Goal: Task Accomplishment & Management: Use online tool/utility

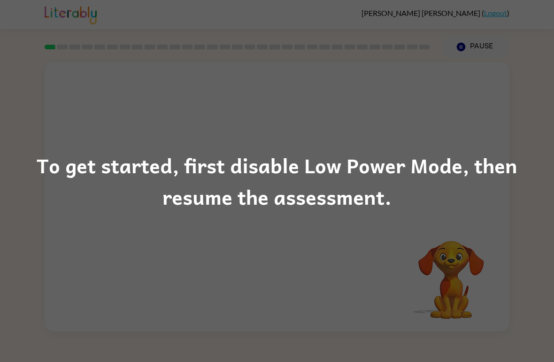
click at [475, 239] on div "To get started, first disable Low Power Mode, then resume the assessment." at bounding box center [277, 181] width 554 height 362
click at [469, 223] on div "To get started, first disable Low Power Mode, then resume the assessment." at bounding box center [277, 181] width 554 height 362
click at [476, 228] on div "To get started, first disable Low Power Mode, then resume the assessment." at bounding box center [277, 181] width 554 height 362
click at [442, 161] on div "To get started, first disable Low Power Mode, then resume the assessment." at bounding box center [277, 181] width 554 height 64
click at [459, 138] on div "To get started, first disable Low Power Mode, then resume the assessment." at bounding box center [277, 181] width 554 height 362
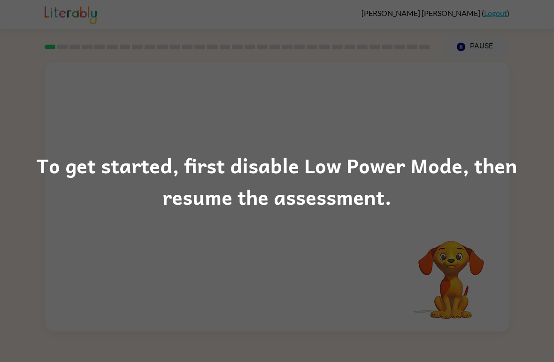
click at [77, 255] on div "To get started, first disable Low Power Mode, then resume the assessment." at bounding box center [277, 181] width 554 height 362
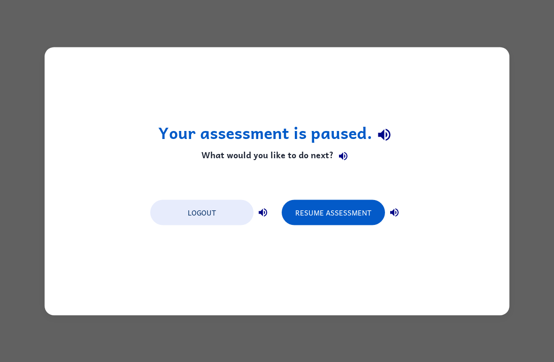
click at [350, 223] on button "Resume Assessment" at bounding box center [333, 212] width 103 height 25
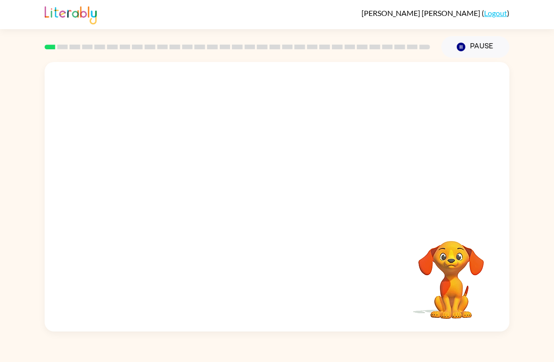
click at [482, 233] on video "Your browser must support playing .mp4 files to use Literably. Please try using…" at bounding box center [451, 273] width 94 height 94
click at [494, 251] on video "Your browser must support playing .mp4 files to use Literably. Please try using…" at bounding box center [451, 273] width 94 height 94
click at [464, 244] on video "Your browser must support playing .mp4 files to use Literably. Please try using…" at bounding box center [451, 273] width 94 height 94
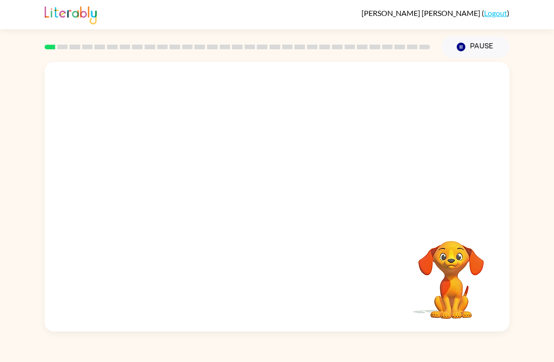
click at [464, 243] on video "Your browser must support playing .mp4 files to use Literably. Please try using…" at bounding box center [451, 273] width 94 height 94
click at [468, 241] on video "Your browser must support playing .mp4 files to use Literably. Please try using…" at bounding box center [451, 273] width 94 height 94
click at [178, 168] on video "Your browser must support playing .mp4 files to use Literably. Please try using…" at bounding box center [277, 141] width 465 height 159
click at [162, 174] on video "Your browser must support playing .mp4 files to use Literably. Please try using…" at bounding box center [277, 141] width 465 height 159
click at [166, 180] on video "Your browser must support playing .mp4 files to use Literably. Please try using…" at bounding box center [277, 141] width 465 height 159
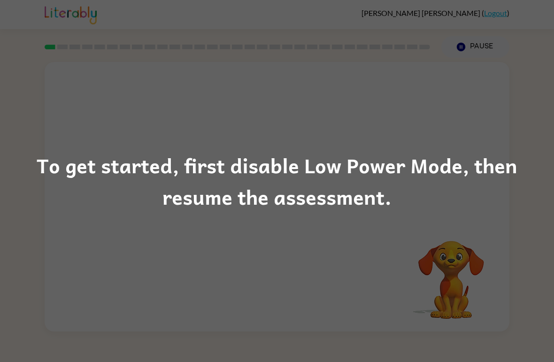
click at [28, 231] on div "To get started, first disable Low Power Mode, then resume the assessment." at bounding box center [277, 181] width 554 height 362
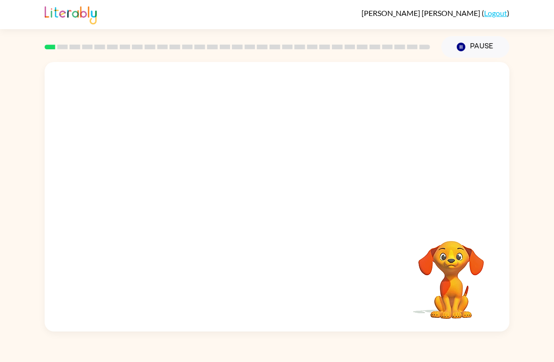
click at [539, 17] on div "Luis-Eduardo Verenzuela-Salomone ( Logout )" at bounding box center [277, 14] width 554 height 29
click at [287, 205] on button "button" at bounding box center [277, 202] width 60 height 34
click at [287, 205] on div at bounding box center [277, 202] width 60 height 34
click at [301, 194] on div at bounding box center [277, 202] width 60 height 34
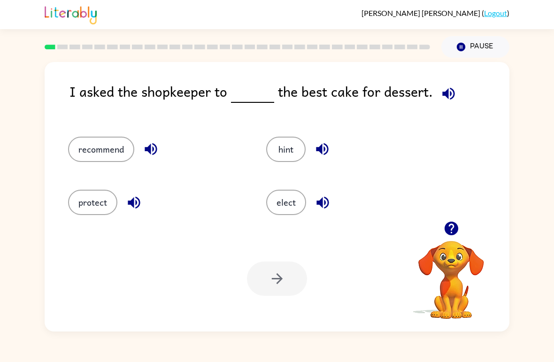
click at [86, 137] on button "recommend" at bounding box center [101, 149] width 66 height 25
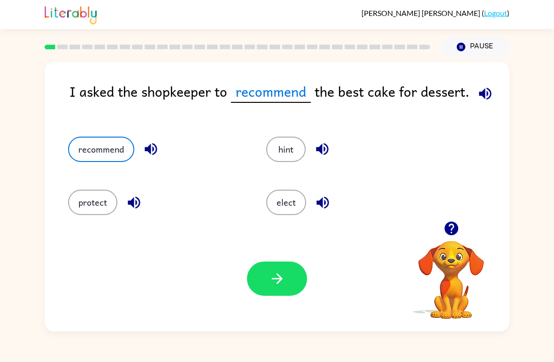
click at [284, 278] on icon "button" at bounding box center [277, 278] width 16 height 16
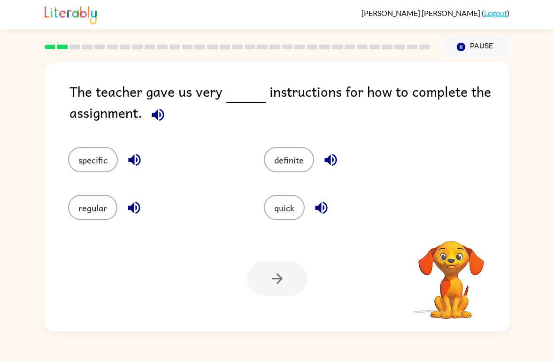
click at [100, 161] on button "specific" at bounding box center [93, 159] width 50 height 25
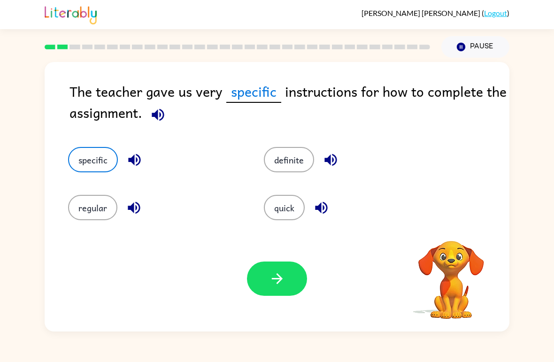
click at [254, 259] on div "Your browser must support playing .mp4 files to use Literably. Please try using…" at bounding box center [277, 279] width 465 height 106
click at [268, 260] on div "Your browser must support playing .mp4 files to use Literably. Please try using…" at bounding box center [277, 279] width 465 height 106
click at [279, 277] on icon "button" at bounding box center [276, 278] width 11 height 11
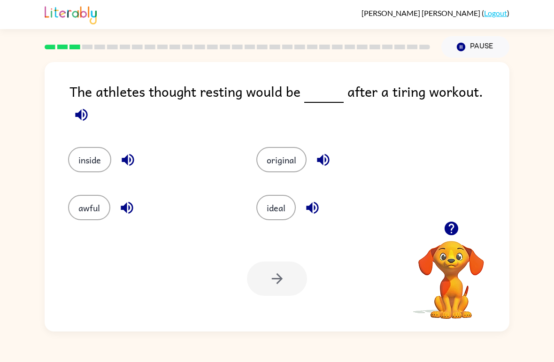
click at [273, 203] on button "ideal" at bounding box center [275, 207] width 39 height 25
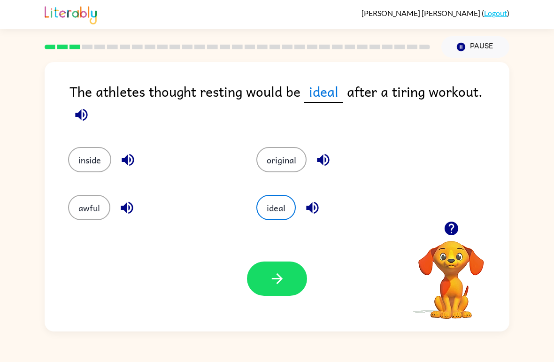
click at [268, 295] on button "button" at bounding box center [277, 279] width 60 height 34
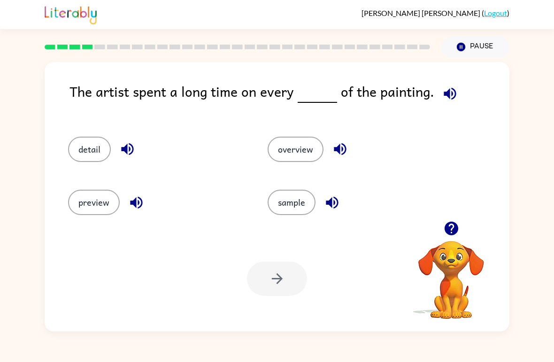
click at [300, 202] on button "sample" at bounding box center [292, 202] width 48 height 25
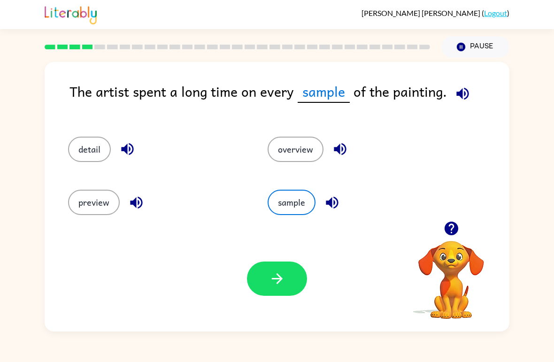
click at [264, 291] on button "button" at bounding box center [277, 279] width 60 height 34
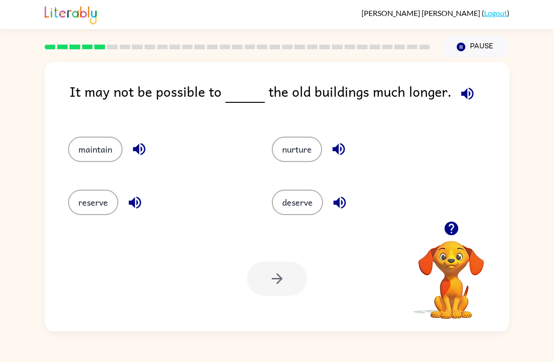
click at [90, 206] on button "reserve" at bounding box center [93, 202] width 50 height 25
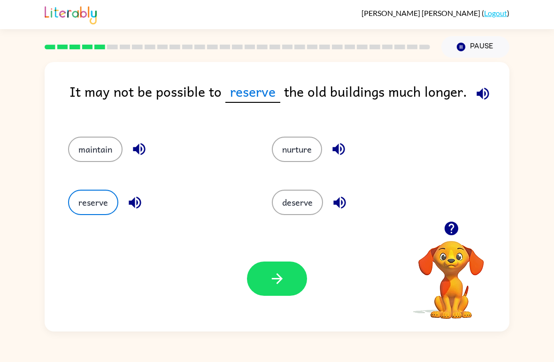
click at [83, 149] on button "maintain" at bounding box center [95, 149] width 54 height 25
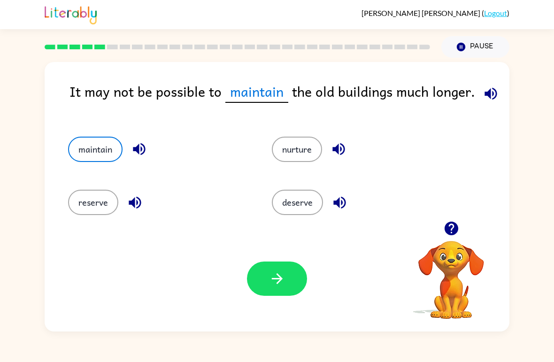
click at [261, 265] on button "button" at bounding box center [277, 279] width 60 height 34
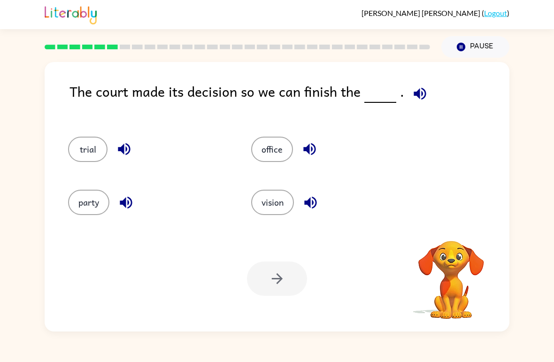
click at [548, 52] on div "Luis-Eduardo Verenzuela-Salomone ( Logout ) Pause Pause The court made its deci…" at bounding box center [277, 181] width 554 height 362
click at [87, 161] on button "trial" at bounding box center [87, 149] width 39 height 25
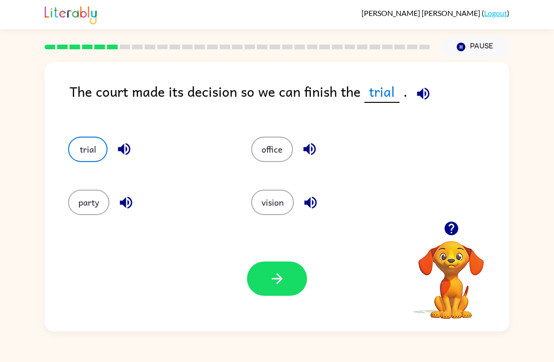
click at [282, 283] on icon "button" at bounding box center [277, 278] width 16 height 16
click at [281, 282] on div at bounding box center [277, 279] width 60 height 34
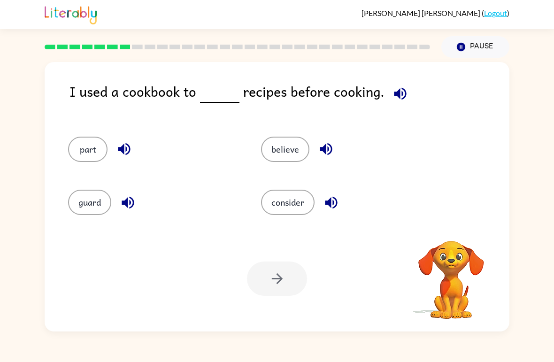
click at [287, 284] on div at bounding box center [277, 279] width 60 height 34
click at [296, 200] on button "consider" at bounding box center [288, 202] width 54 height 25
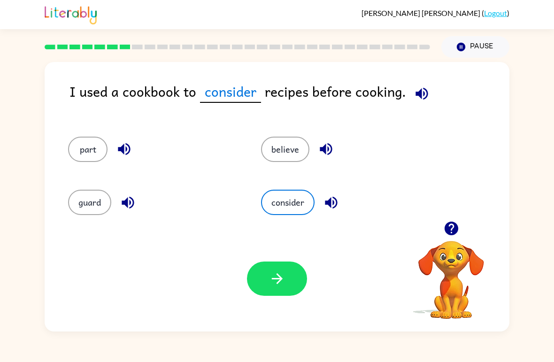
click at [283, 276] on icon "button" at bounding box center [277, 278] width 16 height 16
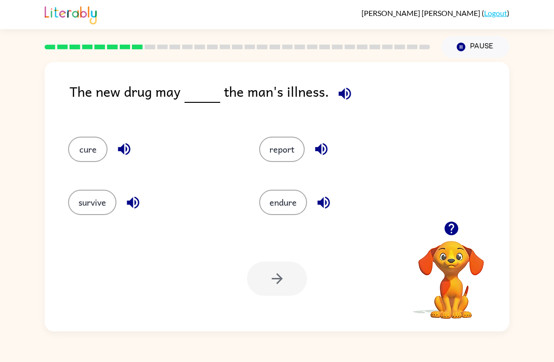
click at [93, 151] on button "cure" at bounding box center [87, 149] width 39 height 25
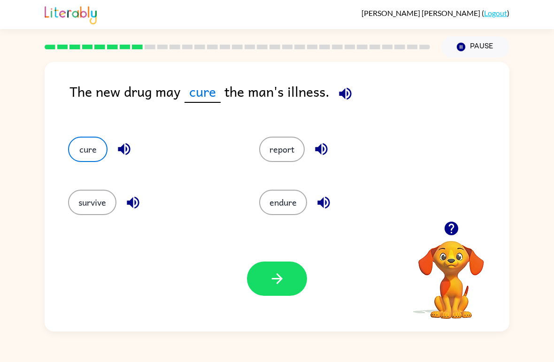
click at [286, 278] on button "button" at bounding box center [277, 279] width 60 height 34
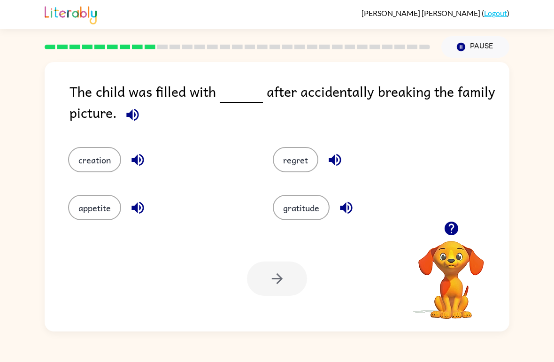
click at [298, 170] on button "regret" at bounding box center [296, 159] width 46 height 25
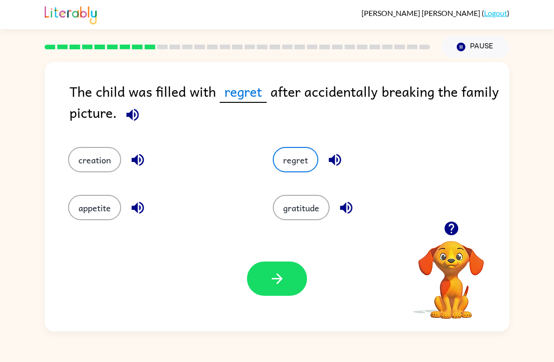
click at [248, 284] on button "button" at bounding box center [277, 279] width 60 height 34
click at [269, 286] on div at bounding box center [277, 279] width 60 height 34
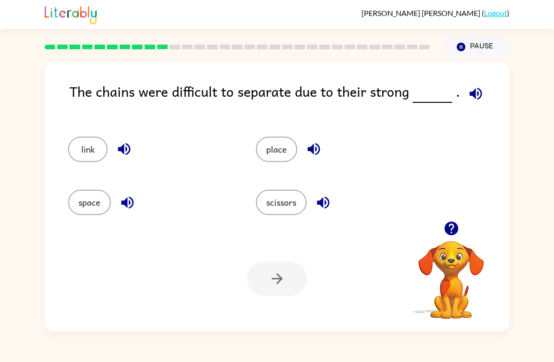
click at [99, 151] on button "link" at bounding box center [87, 149] width 39 height 25
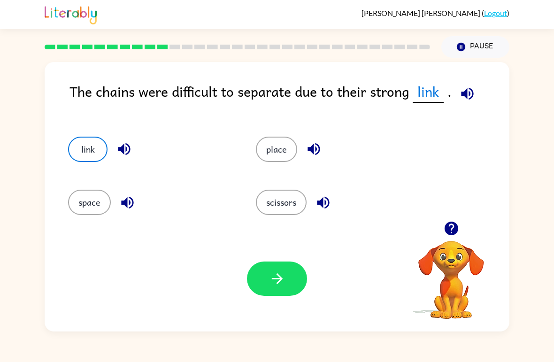
click at [271, 287] on button "button" at bounding box center [277, 279] width 60 height 34
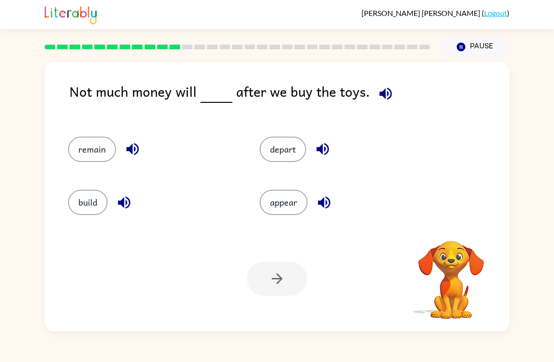
click at [94, 156] on button "remain" at bounding box center [92, 149] width 48 height 25
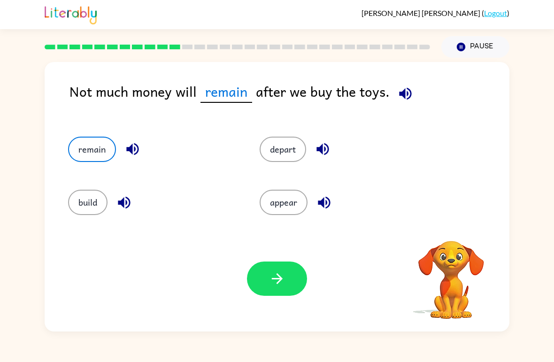
click at [279, 283] on icon "button" at bounding box center [276, 278] width 11 height 11
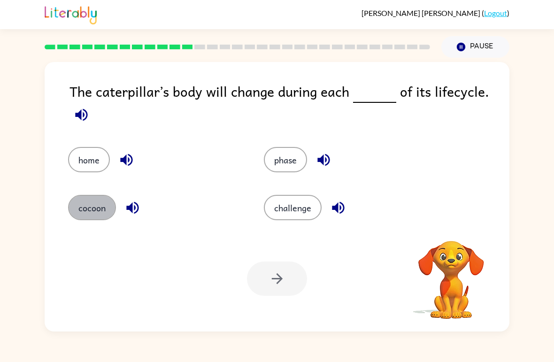
click at [84, 211] on button "cocoon" at bounding box center [92, 207] width 48 height 25
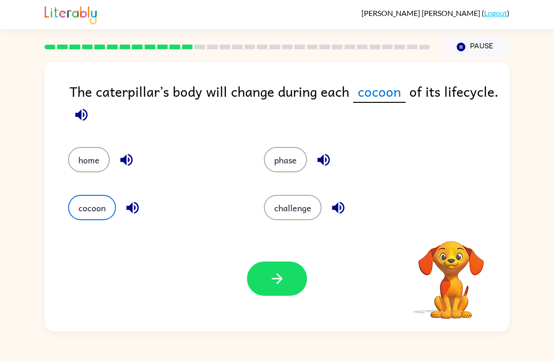
click at [294, 152] on button "phase" at bounding box center [285, 159] width 43 height 25
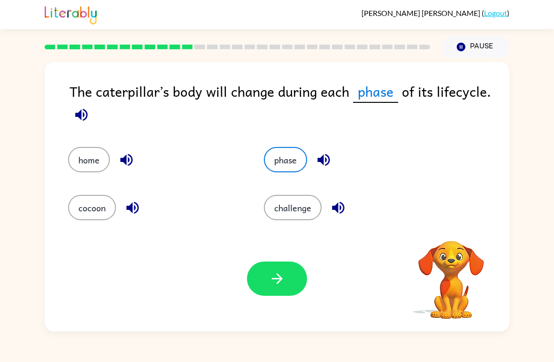
click at [285, 247] on div "Your browser must support playing .mp4 files to use Literably. Please try using…" at bounding box center [277, 279] width 465 height 106
click at [281, 277] on icon "button" at bounding box center [277, 278] width 16 height 16
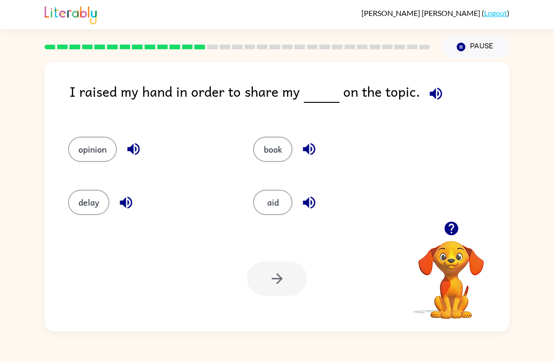
click at [90, 153] on button "opinion" at bounding box center [92, 149] width 49 height 25
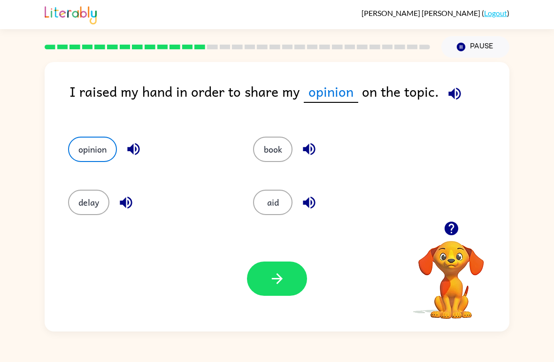
click at [272, 273] on icon "button" at bounding box center [277, 278] width 16 height 16
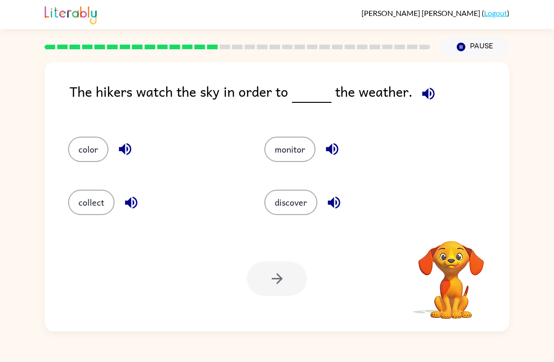
click at [321, 147] on button "button" at bounding box center [332, 149] width 24 height 24
click at [298, 153] on button "monitor" at bounding box center [289, 149] width 51 height 25
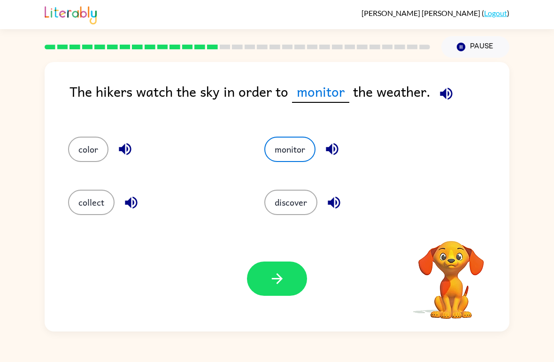
click at [263, 284] on button "button" at bounding box center [277, 279] width 60 height 34
click at [263, 284] on div at bounding box center [277, 279] width 60 height 34
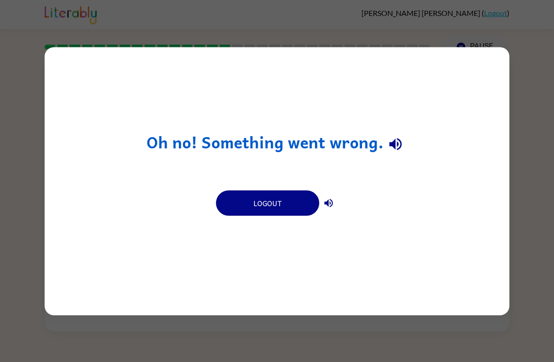
click at [269, 200] on button "Logout" at bounding box center [267, 202] width 103 height 25
click at [290, 203] on button "Logout" at bounding box center [267, 202] width 103 height 25
click at [263, 216] on button "Logout" at bounding box center [267, 202] width 103 height 25
click at [274, 206] on button "Logout" at bounding box center [267, 202] width 103 height 25
click at [272, 201] on button "Logout" at bounding box center [267, 202] width 103 height 25
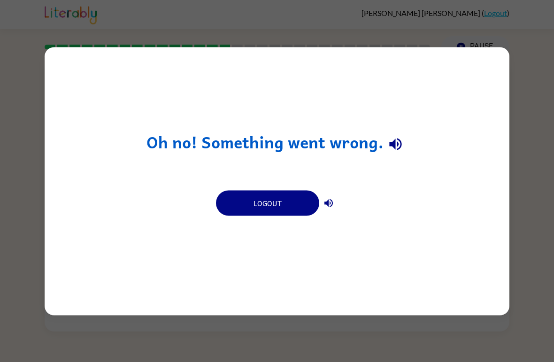
click at [242, 228] on div "Oh no! Something went wrong. Logout" at bounding box center [277, 181] width 465 height 268
click at [290, 206] on button "Logout" at bounding box center [267, 202] width 103 height 25
click at [284, 201] on button "Logout" at bounding box center [267, 202] width 103 height 25
click at [300, 191] on button "Logout" at bounding box center [267, 202] width 103 height 25
click at [321, 193] on div "Logout" at bounding box center [277, 202] width 122 height 26
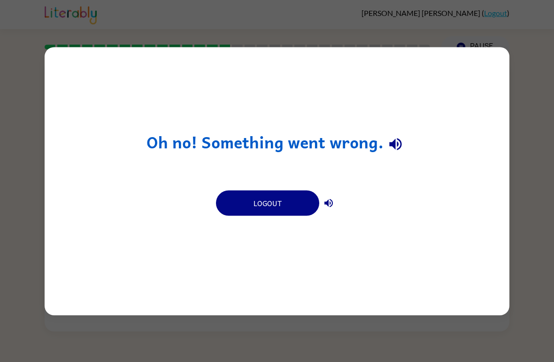
click at [321, 193] on div "Logout" at bounding box center [277, 202] width 122 height 26
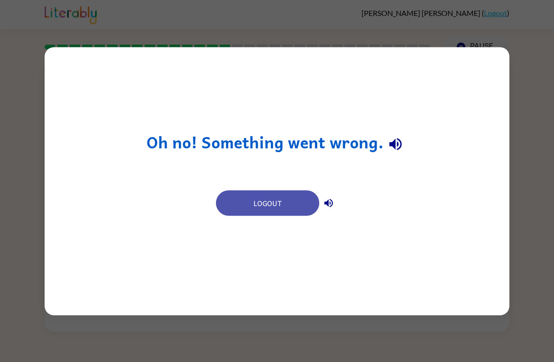
click at [282, 211] on button "Logout" at bounding box center [267, 202] width 103 height 25
click at [293, 197] on button "Logout" at bounding box center [267, 202] width 103 height 25
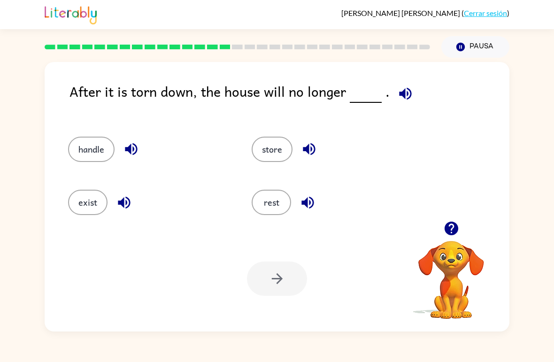
click at [81, 209] on button "exist" at bounding box center [87, 202] width 39 height 25
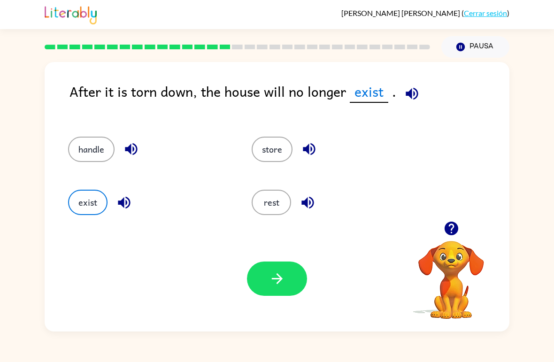
click at [279, 289] on button "button" at bounding box center [277, 279] width 60 height 34
click at [277, 270] on div at bounding box center [277, 279] width 60 height 34
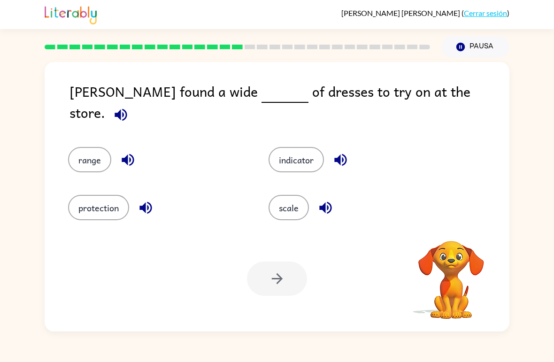
click at [288, 201] on button "scale" at bounding box center [289, 207] width 40 height 25
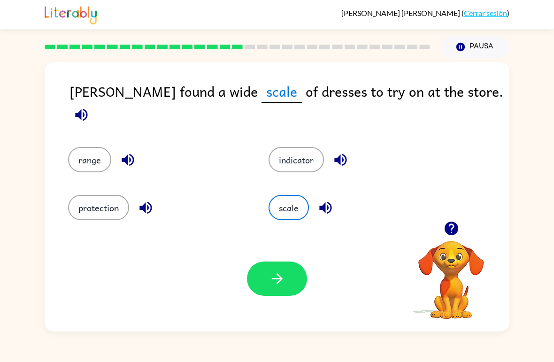
click at [274, 263] on button "button" at bounding box center [277, 279] width 60 height 34
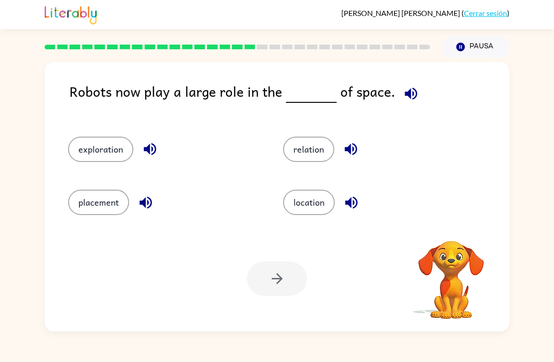
click at [552, 64] on div "Robots now play a large role in the of space. exploration relation placement lo…" at bounding box center [277, 195] width 554 height 274
click at [99, 157] on button "exploration" at bounding box center [100, 149] width 65 height 25
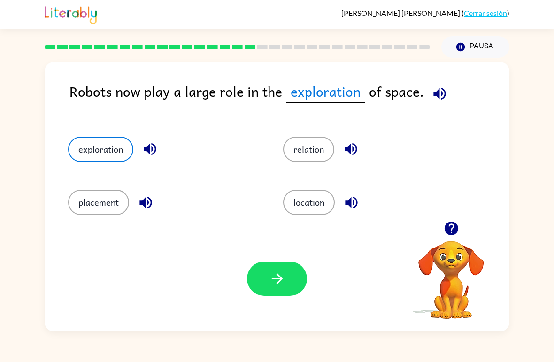
click at [256, 284] on button "button" at bounding box center [277, 279] width 60 height 34
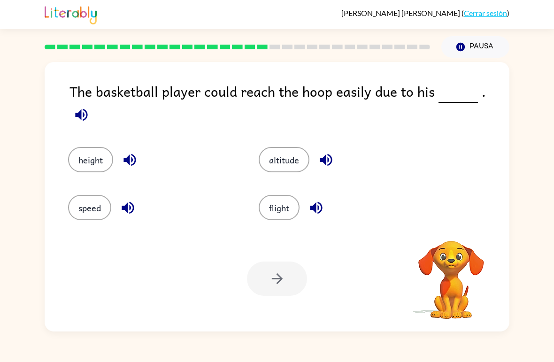
click at [91, 154] on button "height" at bounding box center [90, 159] width 45 height 25
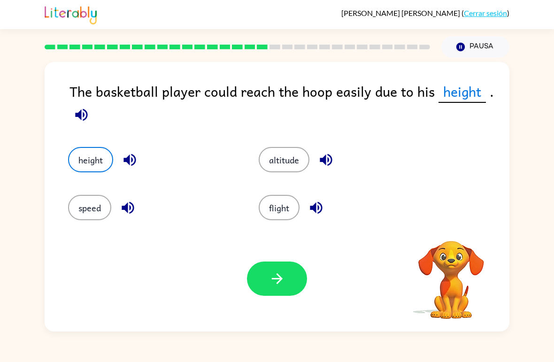
click at [275, 276] on icon "button" at bounding box center [277, 278] width 16 height 16
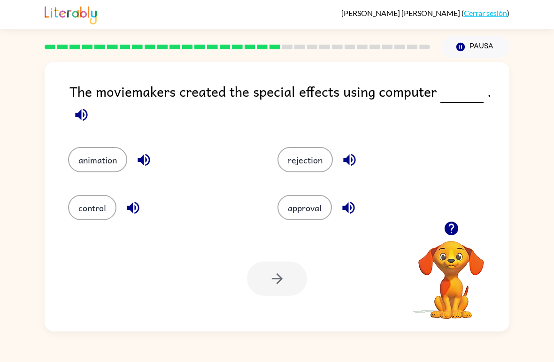
click at [314, 205] on button "approval" at bounding box center [305, 207] width 54 height 25
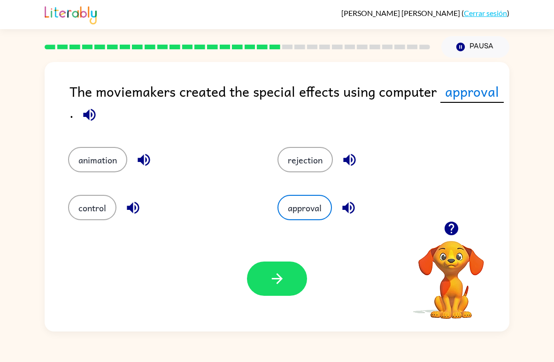
click at [87, 156] on button "animation" at bounding box center [97, 159] width 59 height 25
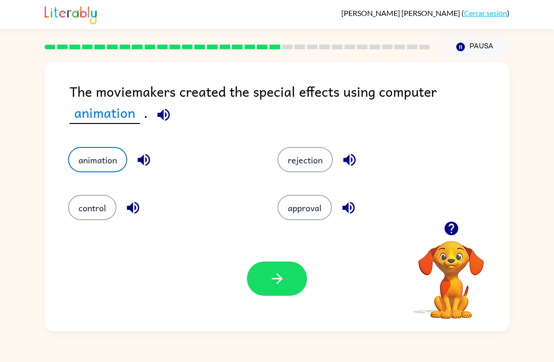
click at [279, 267] on button "button" at bounding box center [277, 279] width 60 height 34
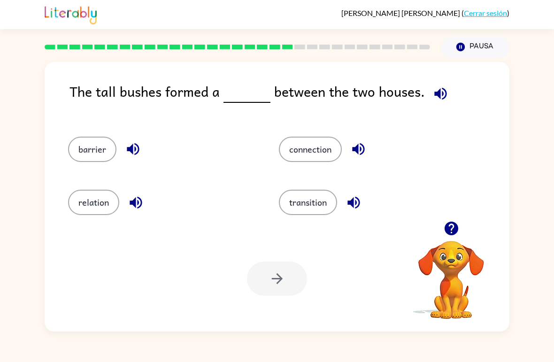
click at [329, 135] on div "connection" at bounding box center [366, 145] width 211 height 53
click at [81, 151] on button "barrier" at bounding box center [92, 149] width 48 height 25
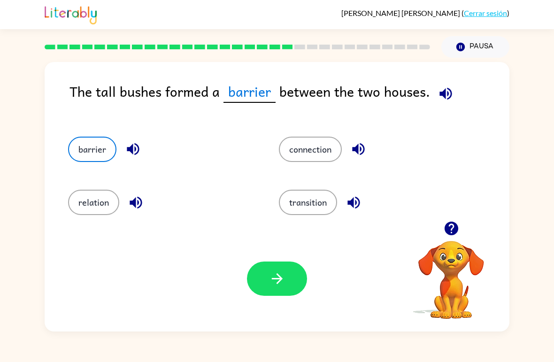
click at [272, 280] on icon "button" at bounding box center [277, 278] width 16 height 16
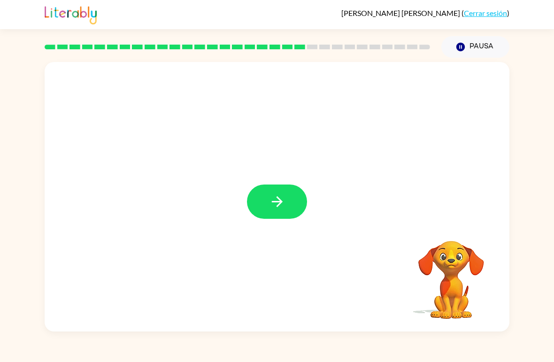
click at [291, 186] on button "button" at bounding box center [277, 202] width 60 height 34
click at [293, 201] on div at bounding box center [277, 202] width 60 height 34
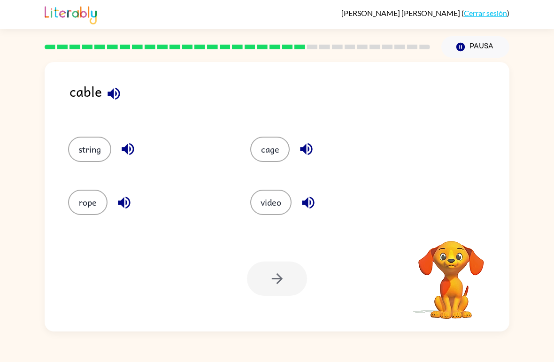
click at [85, 149] on button "string" at bounding box center [89, 149] width 43 height 25
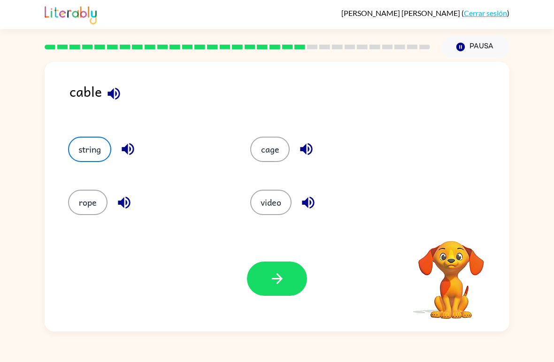
click at [267, 292] on button "button" at bounding box center [277, 279] width 60 height 34
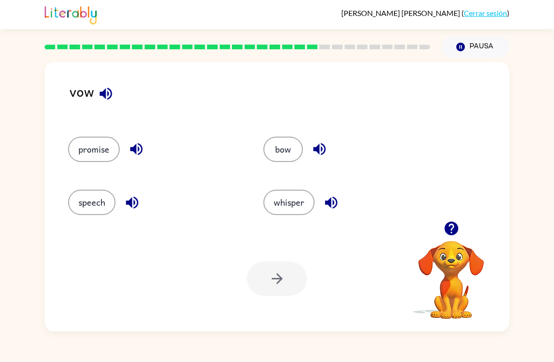
click at [100, 213] on button "speech" at bounding box center [91, 202] width 47 height 25
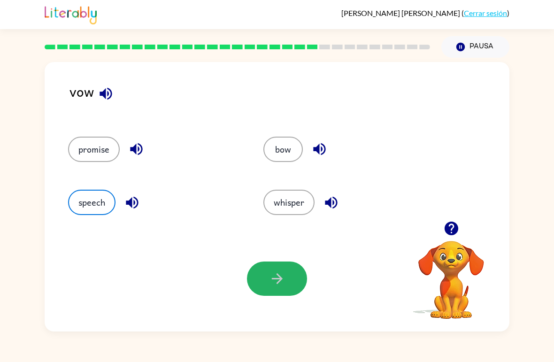
click at [288, 271] on button "button" at bounding box center [277, 279] width 60 height 34
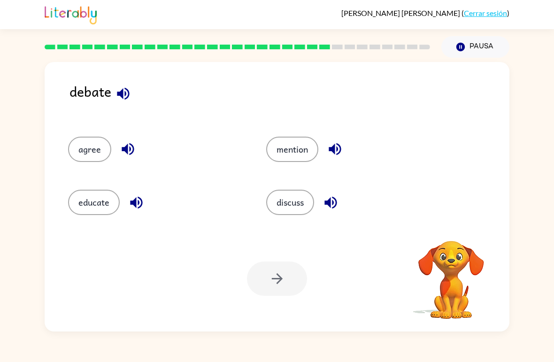
click at [417, 300] on video "Tu navegador debe admitir la reproducción de archivos .mp4 para usar Literably.…" at bounding box center [451, 273] width 94 height 94
click at [400, 290] on div "Tu navegador debe admitir la reproducción de archivos .mp4 para usar Literably.…" at bounding box center [277, 279] width 465 height 106
click at [418, 278] on video "Tu navegador debe admitir la reproducción de archivos .mp4 para usar Literably.…" at bounding box center [451, 273] width 94 height 94
click at [304, 205] on button "discuss" at bounding box center [290, 202] width 48 height 25
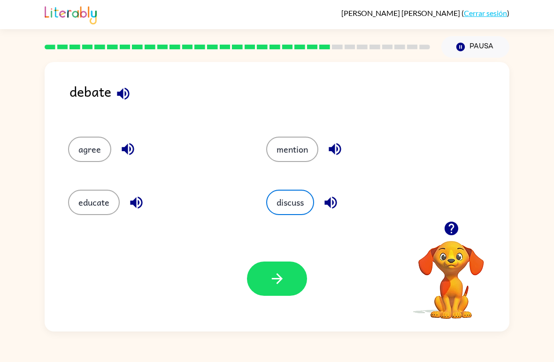
click at [290, 279] on button "button" at bounding box center [277, 279] width 60 height 34
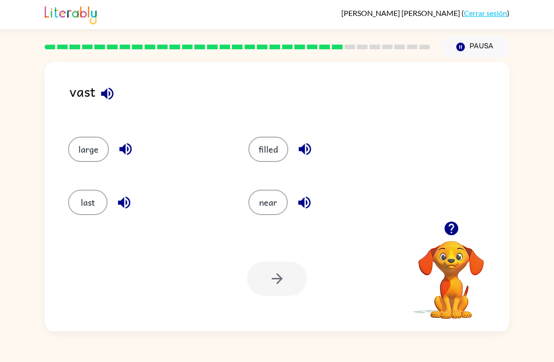
click at [79, 156] on button "large" at bounding box center [88, 149] width 41 height 25
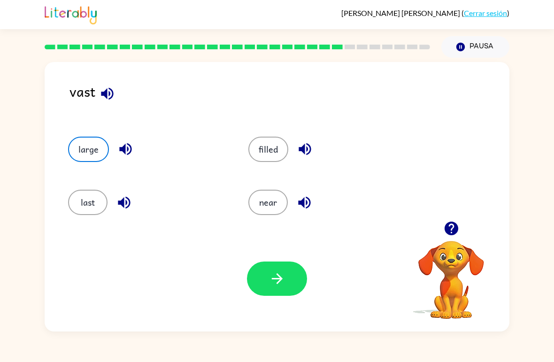
click at [283, 277] on icon "button" at bounding box center [277, 278] width 16 height 16
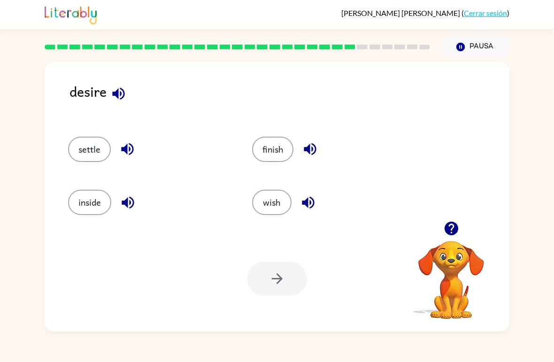
click at [256, 184] on div "wish" at bounding box center [326, 198] width 184 height 53
click at [279, 203] on button "wish" at bounding box center [271, 202] width 39 height 25
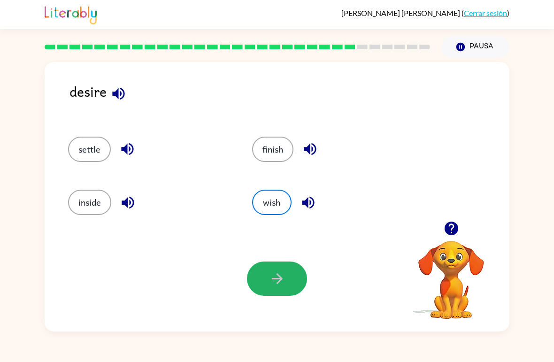
click at [275, 275] on icon "button" at bounding box center [277, 278] width 16 height 16
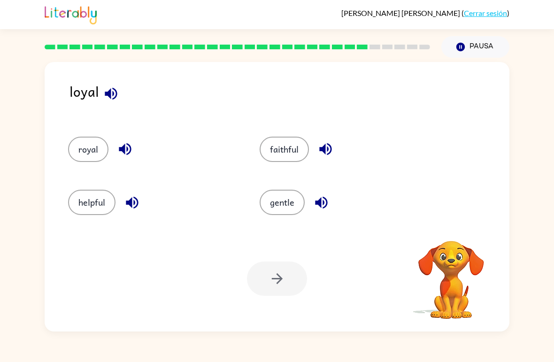
click at [82, 151] on button "royal" at bounding box center [88, 149] width 40 height 25
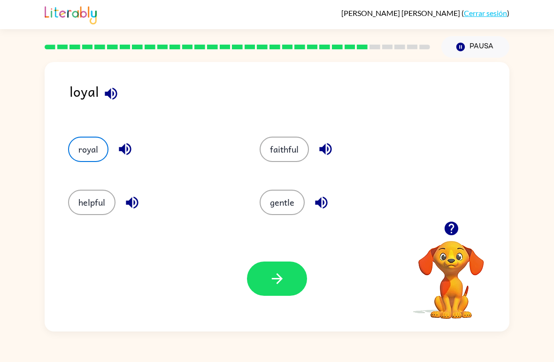
click at [295, 282] on button "button" at bounding box center [277, 279] width 60 height 34
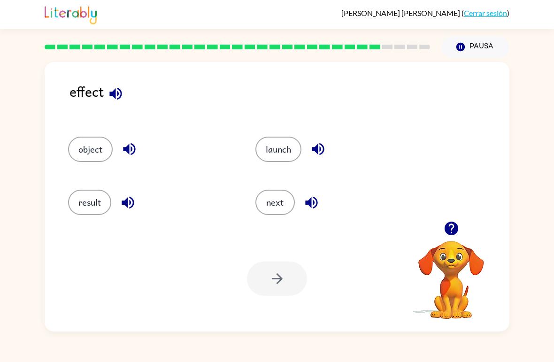
click at [89, 147] on button "object" at bounding box center [90, 149] width 45 height 25
click at [259, 287] on button "button" at bounding box center [277, 279] width 60 height 34
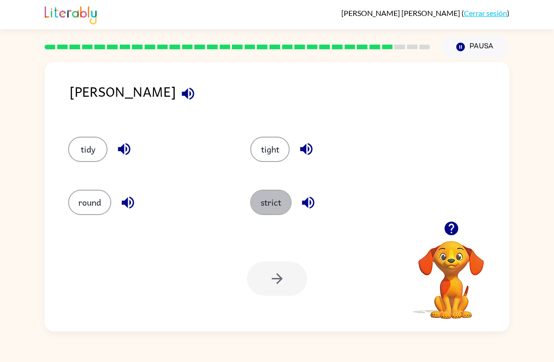
click at [271, 210] on button "strict" at bounding box center [270, 202] width 41 height 25
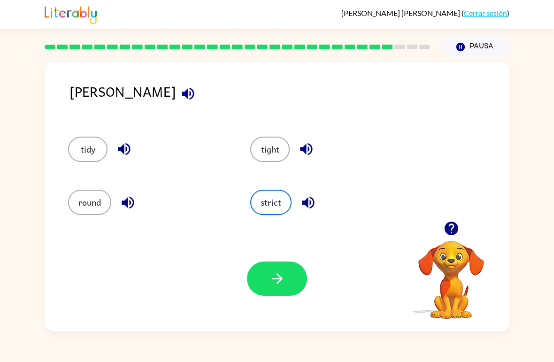
click at [280, 279] on icon "button" at bounding box center [276, 278] width 11 height 11
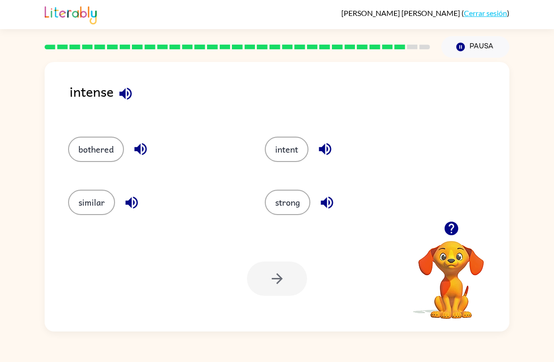
click at [308, 210] on button "strong" at bounding box center [288, 202] width 46 height 25
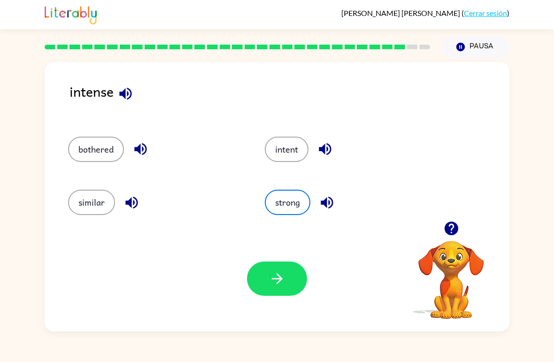
click at [288, 278] on button "button" at bounding box center [277, 279] width 60 height 34
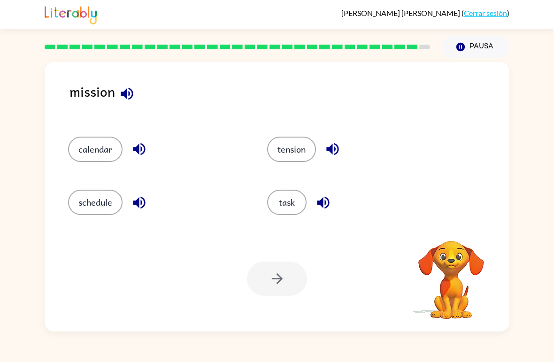
click at [285, 207] on button "task" at bounding box center [286, 202] width 39 height 25
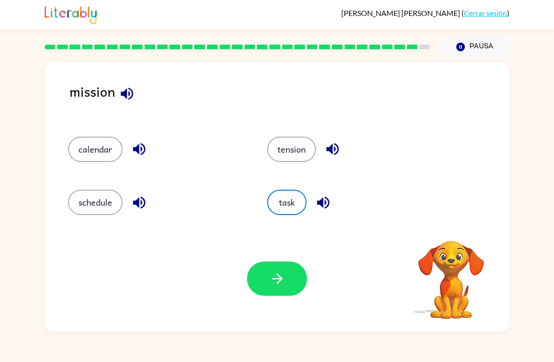
click at [280, 275] on icon "button" at bounding box center [277, 278] width 16 height 16
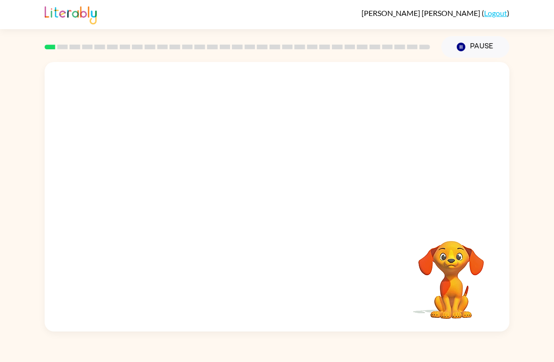
click at [455, 179] on div at bounding box center [277, 141] width 465 height 159
click at [455, 178] on div at bounding box center [277, 141] width 465 height 159
click at [492, 128] on div at bounding box center [277, 141] width 465 height 159
click at [497, 121] on div at bounding box center [277, 141] width 465 height 159
click at [251, 139] on video "Your browser must support playing .mp4 files to use Literably. Please try using…" at bounding box center [277, 141] width 465 height 159
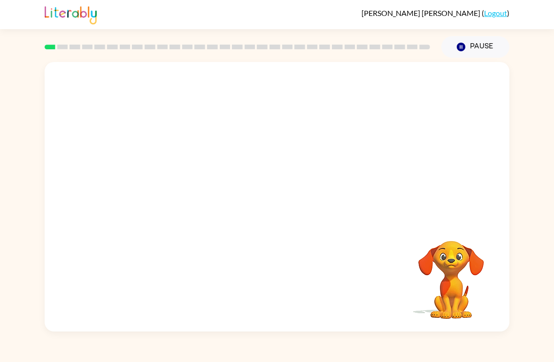
click at [244, 143] on video "Your browser must support playing .mp4 files to use Literably. Please try using…" at bounding box center [277, 141] width 465 height 159
click at [253, 150] on video "Your browser must support playing .mp4 files to use Literably. Please try using…" at bounding box center [277, 141] width 465 height 159
click at [259, 136] on video "Your browser must support playing .mp4 files to use Literably. Please try using…" at bounding box center [277, 141] width 465 height 159
click at [254, 140] on video "Your browser must support playing .mp4 files to use Literably. Please try using…" at bounding box center [277, 141] width 465 height 159
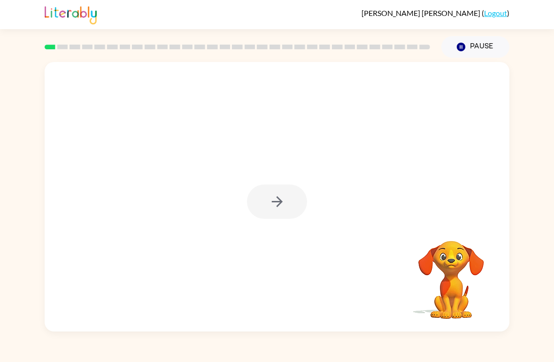
click at [273, 199] on icon "button" at bounding box center [277, 201] width 16 height 16
click at [273, 199] on div at bounding box center [277, 202] width 60 height 34
click at [300, 212] on div at bounding box center [277, 141] width 465 height 159
click at [300, 211] on div at bounding box center [277, 141] width 465 height 159
click at [283, 212] on div at bounding box center [277, 141] width 465 height 159
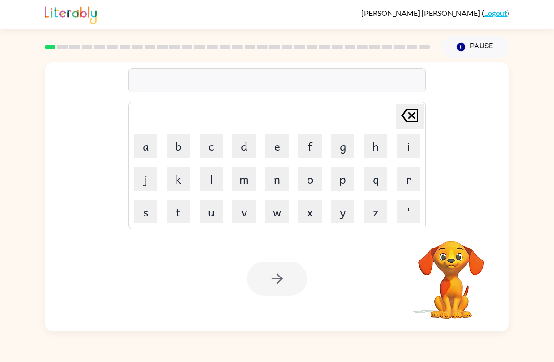
click at [447, 267] on video "Your browser must support playing .mp4 files to use Literably. Please try using…" at bounding box center [451, 273] width 94 height 94
click at [457, 259] on video "Your browser must support playing .mp4 files to use Literably. Please try using…" at bounding box center [451, 273] width 94 height 94
click at [459, 251] on video "Your browser must support playing .mp4 files to use Literably. Please try using…" at bounding box center [451, 273] width 94 height 94
click at [463, 240] on video "Your browser must support playing .mp4 files to use Literably. Please try using…" at bounding box center [451, 273] width 94 height 94
click at [457, 242] on video "Your browser must support playing .mp4 files to use Literably. Please try using…" at bounding box center [451, 273] width 94 height 94
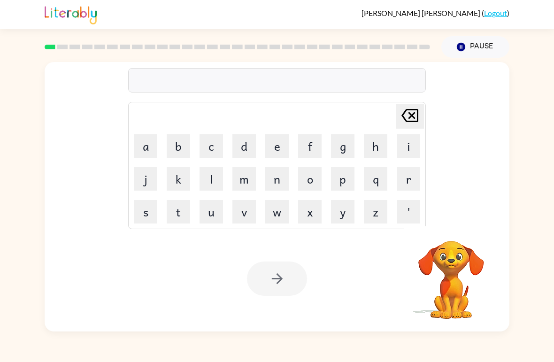
click at [176, 143] on button "b" at bounding box center [178, 145] width 23 height 23
click at [318, 172] on button "o" at bounding box center [309, 178] width 23 height 23
click at [406, 180] on button "r" at bounding box center [408, 178] width 23 height 23
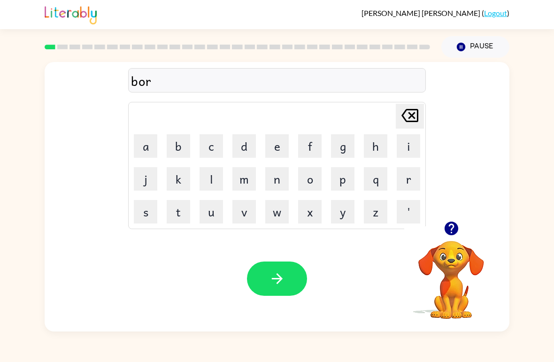
click at [242, 144] on button "d" at bounding box center [243, 145] width 23 height 23
click at [271, 147] on button "e" at bounding box center [276, 145] width 23 height 23
click at [414, 175] on button "r" at bounding box center [408, 178] width 23 height 23
click at [269, 295] on button "button" at bounding box center [277, 279] width 60 height 34
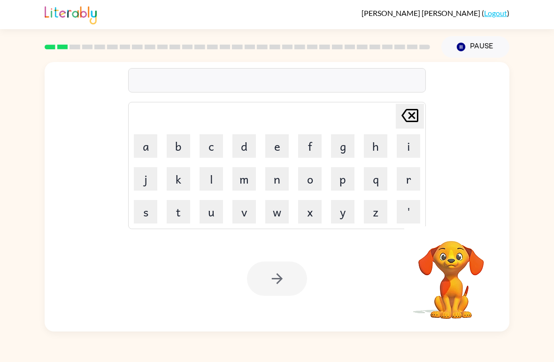
click at [413, 180] on button "r" at bounding box center [408, 178] width 23 height 23
click at [316, 175] on button "o" at bounding box center [309, 178] width 23 height 23
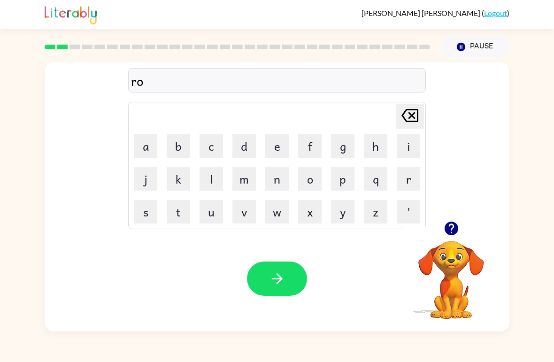
click at [213, 213] on button "u" at bounding box center [211, 211] width 23 height 23
click at [281, 175] on button "n" at bounding box center [276, 178] width 23 height 23
click at [239, 140] on button "d" at bounding box center [243, 145] width 23 height 23
click at [279, 271] on icon "button" at bounding box center [277, 278] width 16 height 16
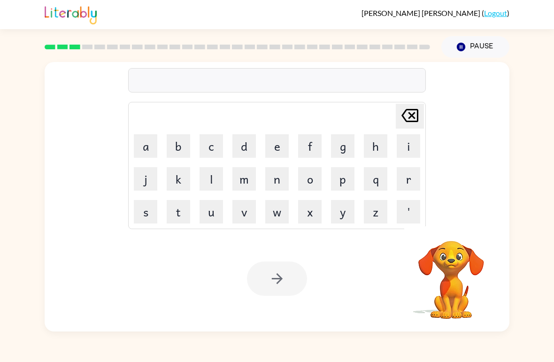
click at [245, 179] on button "m" at bounding box center [243, 178] width 23 height 23
click at [146, 143] on button "a" at bounding box center [145, 145] width 23 height 23
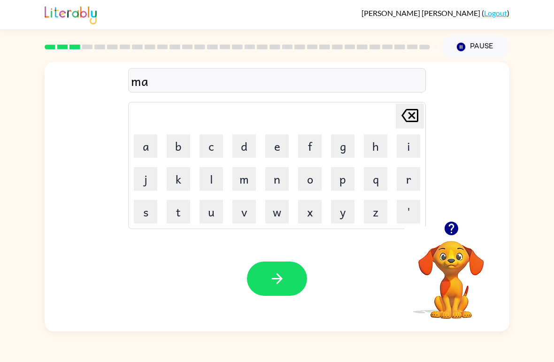
click at [212, 144] on button "c" at bounding box center [211, 145] width 23 height 23
click at [372, 141] on button "h" at bounding box center [375, 145] width 23 height 23
click at [407, 139] on button "i" at bounding box center [408, 145] width 23 height 23
click at [278, 181] on button "n" at bounding box center [276, 178] width 23 height 23
click at [273, 136] on button "e" at bounding box center [276, 145] width 23 height 23
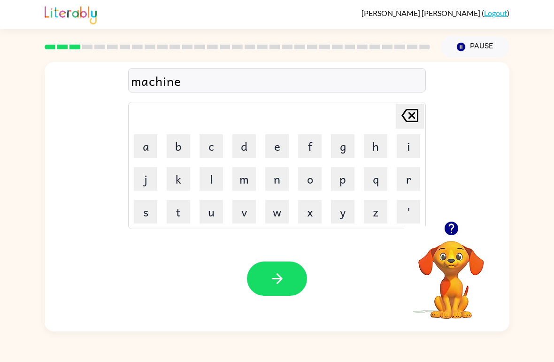
click at [289, 266] on button "button" at bounding box center [277, 279] width 60 height 34
click at [189, 215] on button "t" at bounding box center [178, 211] width 23 height 23
click at [412, 174] on button "r" at bounding box center [408, 178] width 23 height 23
click at [148, 147] on button "a" at bounding box center [145, 145] width 23 height 23
click at [416, 145] on button "i" at bounding box center [408, 145] width 23 height 23
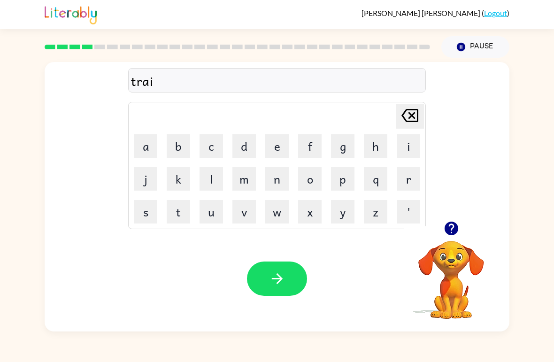
click at [274, 184] on button "n" at bounding box center [276, 178] width 23 height 23
click at [283, 272] on icon "button" at bounding box center [277, 278] width 16 height 16
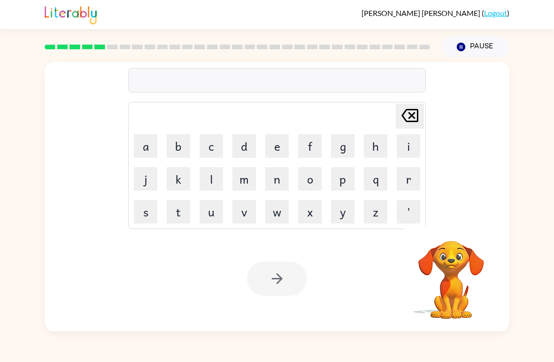
click at [267, 152] on button "e" at bounding box center [276, 145] width 23 height 23
click at [312, 140] on button "f" at bounding box center [309, 145] width 23 height 23
click at [279, 148] on button "e" at bounding box center [276, 145] width 23 height 23
click at [273, 182] on button "n" at bounding box center [276, 178] width 23 height 23
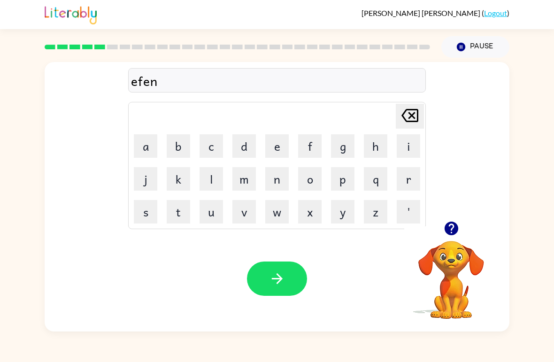
click at [150, 213] on button "s" at bounding box center [145, 211] width 23 height 23
click at [420, 135] on td "i" at bounding box center [409, 146] width 32 height 32
click at [239, 215] on button "v" at bounding box center [243, 211] width 23 height 23
click at [279, 143] on button "e" at bounding box center [276, 145] width 23 height 23
click at [278, 265] on button "button" at bounding box center [277, 279] width 60 height 34
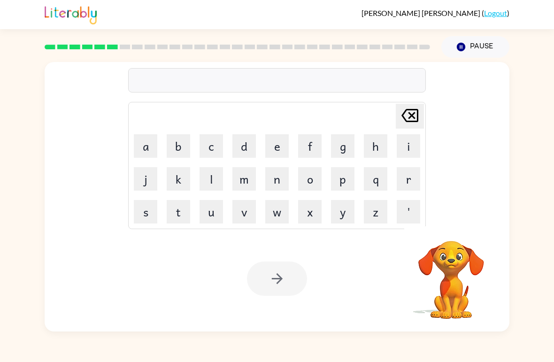
click at [255, 215] on button "v" at bounding box center [243, 211] width 23 height 23
click at [142, 141] on button "a" at bounding box center [145, 145] width 23 height 23
click at [249, 137] on button "d" at bounding box center [243, 145] width 23 height 23
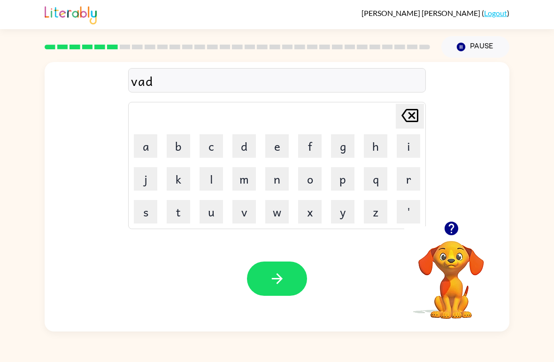
click at [422, 109] on button "[PERSON_NAME] last character input" at bounding box center [410, 116] width 28 height 25
click at [218, 140] on button "c" at bounding box center [211, 145] width 23 height 23
click at [156, 136] on button "a" at bounding box center [145, 145] width 23 height 23
click at [181, 213] on button "t" at bounding box center [178, 211] width 23 height 23
click at [405, 142] on button "i" at bounding box center [408, 145] width 23 height 23
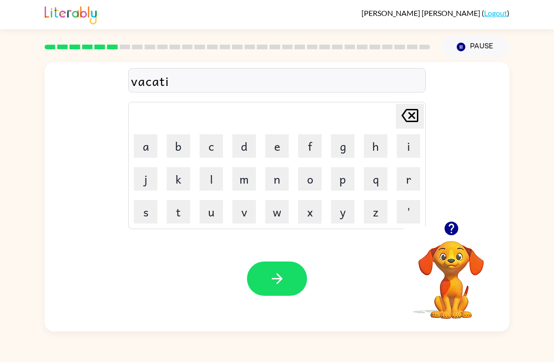
click at [310, 180] on button "o" at bounding box center [309, 178] width 23 height 23
click at [271, 177] on button "n" at bounding box center [276, 178] width 23 height 23
click at [287, 270] on button "button" at bounding box center [277, 279] width 60 height 34
click at [345, 179] on button "p" at bounding box center [342, 178] width 23 height 23
click at [218, 208] on button "u" at bounding box center [211, 211] width 23 height 23
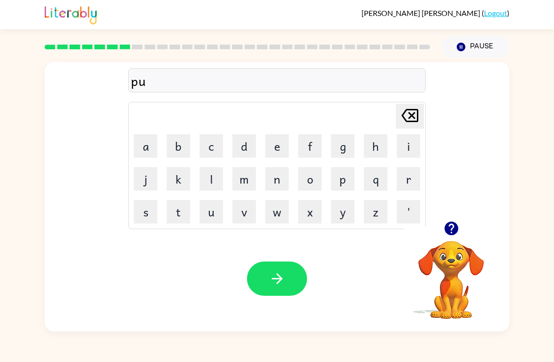
click at [247, 141] on button "d" at bounding box center [243, 145] width 23 height 23
click at [211, 177] on button "l" at bounding box center [211, 178] width 23 height 23
click at [277, 140] on button "e" at bounding box center [276, 145] width 23 height 23
click at [271, 295] on button "button" at bounding box center [277, 279] width 60 height 34
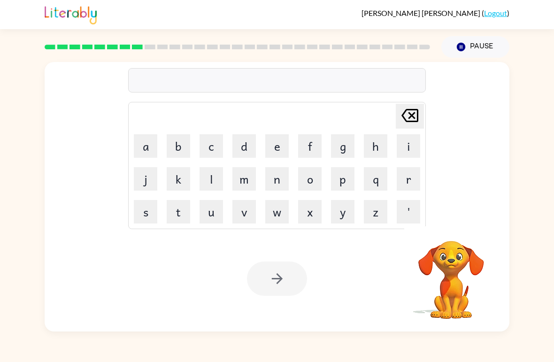
click at [251, 175] on button "m" at bounding box center [243, 178] width 23 height 23
click at [406, 149] on button "i" at bounding box center [408, 145] width 23 height 23
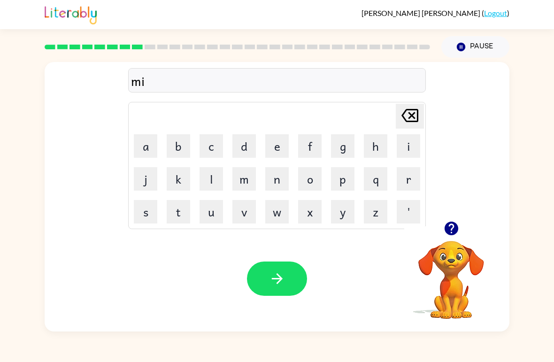
click at [401, 176] on button "r" at bounding box center [408, 178] width 23 height 23
click at [413, 139] on button "i" at bounding box center [408, 145] width 23 height 23
click at [218, 136] on button "c" at bounding box center [211, 145] width 23 height 23
click at [206, 182] on button "l" at bounding box center [211, 178] width 23 height 23
click at [274, 146] on button "e" at bounding box center [276, 145] width 23 height 23
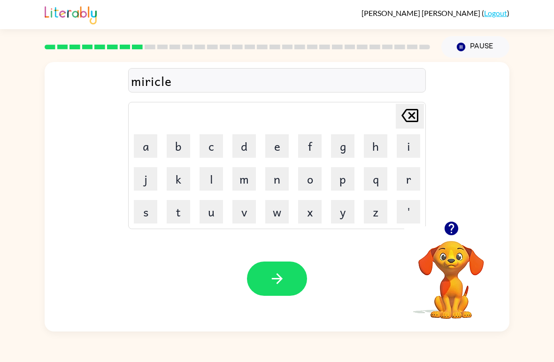
click at [278, 270] on button "button" at bounding box center [277, 279] width 60 height 34
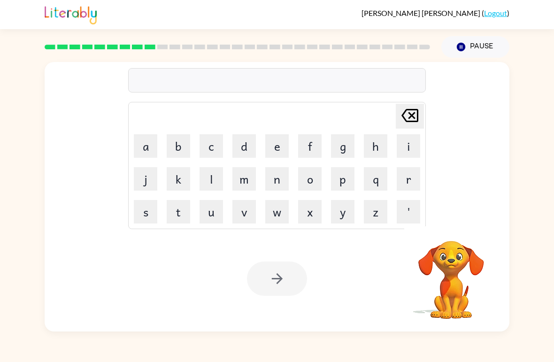
click at [235, 180] on button "m" at bounding box center [243, 178] width 23 height 23
click at [404, 137] on button "i" at bounding box center [408, 145] width 23 height 23
click at [246, 136] on button "d" at bounding box center [243, 145] width 23 height 23
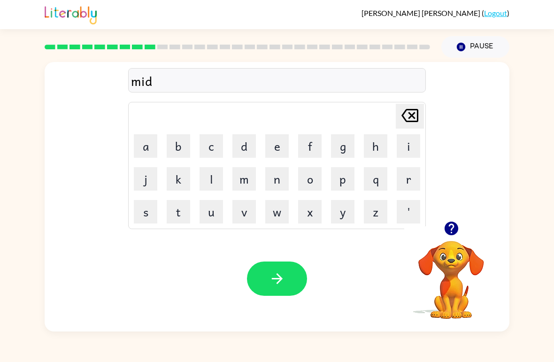
click at [250, 176] on button "m" at bounding box center [243, 178] width 23 height 23
click at [310, 175] on button "o" at bounding box center [309, 178] width 23 height 23
click at [407, 176] on button "r" at bounding box center [408, 178] width 23 height 23
click at [266, 181] on button "n" at bounding box center [276, 178] width 23 height 23
click at [410, 136] on button "i" at bounding box center [408, 145] width 23 height 23
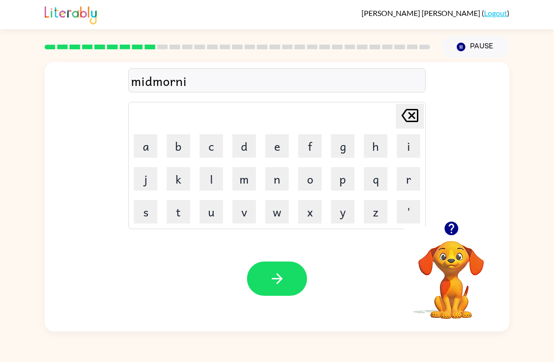
click at [282, 177] on button "n" at bounding box center [276, 178] width 23 height 23
click at [350, 145] on button "g" at bounding box center [342, 145] width 23 height 23
click at [409, 123] on icon "[PERSON_NAME] last character input" at bounding box center [410, 115] width 23 height 23
click at [409, 122] on icon at bounding box center [409, 115] width 17 height 13
click at [407, 116] on icon "[PERSON_NAME] last character input" at bounding box center [410, 115] width 23 height 23
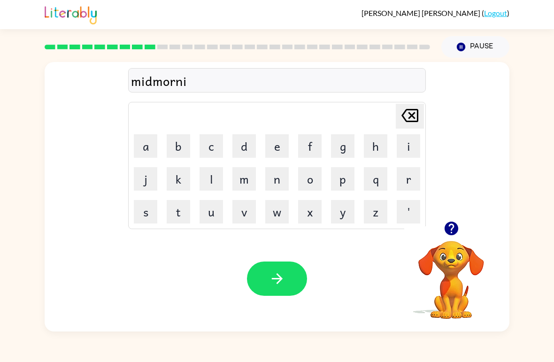
click at [406, 116] on icon "[PERSON_NAME] last character input" at bounding box center [410, 115] width 23 height 23
click at [410, 120] on icon "[PERSON_NAME] last character input" at bounding box center [410, 115] width 23 height 23
click at [418, 116] on icon at bounding box center [409, 115] width 17 height 13
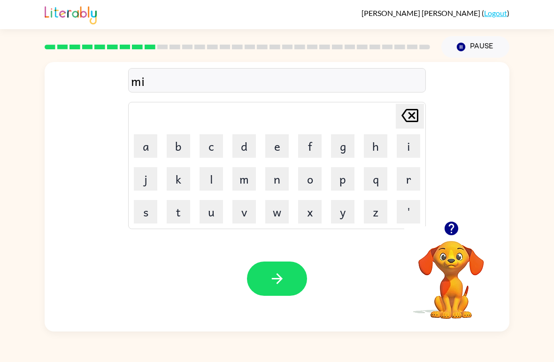
click at [239, 131] on td "d" at bounding box center [244, 146] width 32 height 32
click at [251, 136] on button "d" at bounding box center [243, 145] width 23 height 23
click at [243, 172] on button "m" at bounding box center [243, 178] width 23 height 23
click at [313, 175] on button "o" at bounding box center [309, 178] width 23 height 23
click at [413, 179] on button "r" at bounding box center [408, 178] width 23 height 23
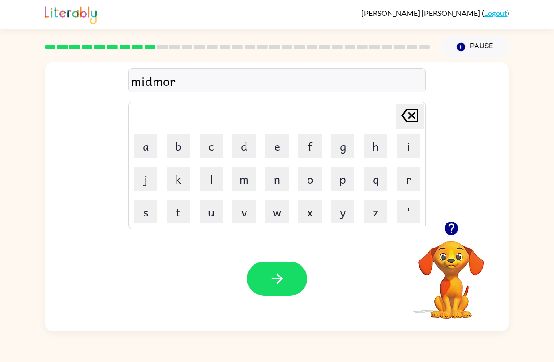
click at [285, 185] on button "n" at bounding box center [276, 178] width 23 height 23
click at [407, 149] on button "i" at bounding box center [408, 145] width 23 height 23
click at [285, 168] on button "n" at bounding box center [276, 178] width 23 height 23
click at [349, 139] on button "g" at bounding box center [342, 145] width 23 height 23
click at [273, 256] on div "Your browser must support playing .mp4 files to use Literably. Please try using…" at bounding box center [277, 279] width 465 height 106
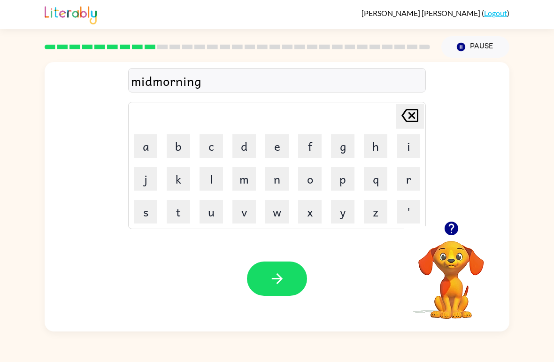
click at [241, 269] on div "Your browser must support playing .mp4 files to use Literably. Please try using…" at bounding box center [277, 279] width 465 height 106
click at [245, 293] on div "Your browser must support playing .mp4 files to use Literably. Please try using…" at bounding box center [277, 279] width 465 height 106
click at [242, 287] on div "Your browser must support playing .mp4 files to use Literably. Please try using…" at bounding box center [277, 279] width 465 height 106
click at [259, 267] on button "button" at bounding box center [277, 279] width 60 height 34
click at [306, 268] on div at bounding box center [277, 279] width 60 height 34
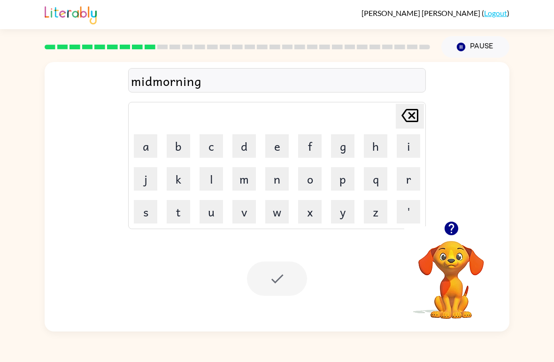
click at [270, 252] on div "Your browser must support playing .mp4 files to use Literably. Please try using…" at bounding box center [277, 279] width 465 height 106
click at [295, 273] on div at bounding box center [277, 279] width 60 height 34
click at [295, 272] on div at bounding box center [277, 279] width 60 height 34
click at [294, 277] on div at bounding box center [277, 279] width 60 height 34
click at [308, 296] on div "Your browser must support playing .mp4 files to use Literably. Please try using…" at bounding box center [277, 279] width 465 height 106
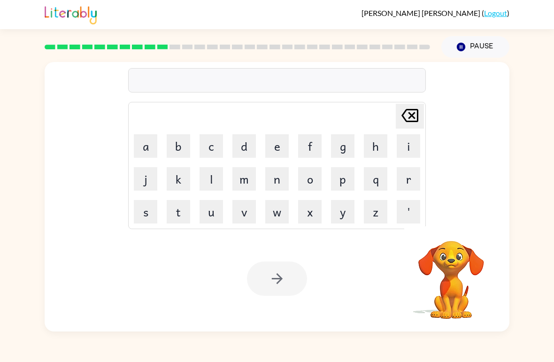
click at [248, 153] on button "d" at bounding box center [243, 145] width 23 height 23
click at [409, 139] on button "i" at bounding box center [408, 145] width 23 height 23
click at [148, 219] on button "s" at bounding box center [145, 211] width 23 height 23
click at [179, 212] on button "t" at bounding box center [178, 211] width 23 height 23
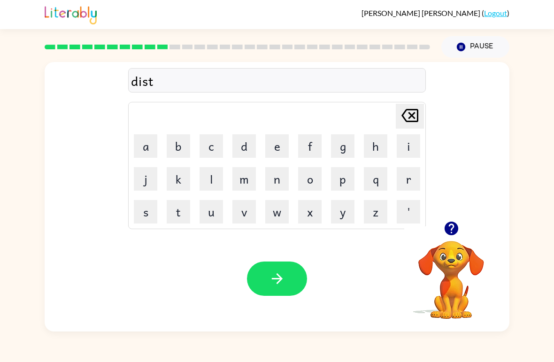
click at [413, 181] on button "r" at bounding box center [408, 178] width 23 height 23
click at [216, 206] on button "u" at bounding box center [211, 211] width 23 height 23
click at [152, 207] on button "s" at bounding box center [145, 211] width 23 height 23
click at [180, 205] on button "t" at bounding box center [178, 211] width 23 height 23
click at [284, 255] on div "Your browser must support playing .mp4 files to use Literably. Please try using…" at bounding box center [277, 279] width 465 height 106
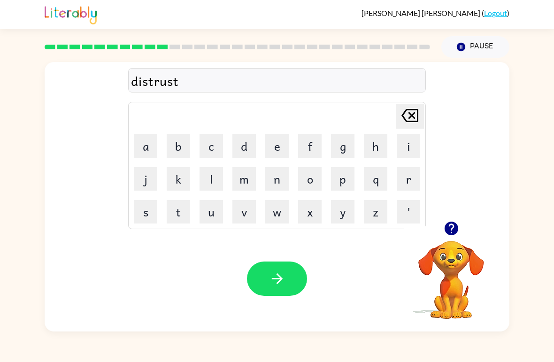
click at [286, 295] on button "button" at bounding box center [277, 279] width 60 height 34
click at [279, 270] on div at bounding box center [277, 279] width 60 height 34
click at [280, 286] on div at bounding box center [277, 279] width 60 height 34
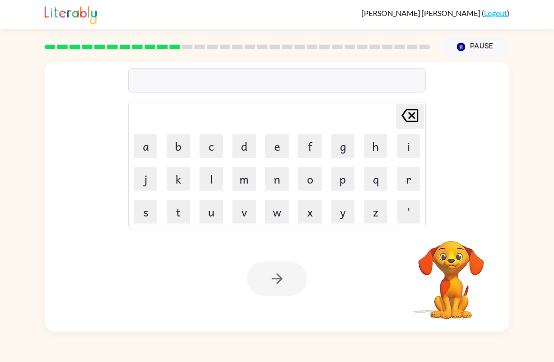
click at [416, 177] on button "r" at bounding box center [408, 178] width 23 height 23
click at [309, 168] on button "o" at bounding box center [309, 178] width 23 height 23
click at [245, 137] on button "d" at bounding box center [243, 145] width 23 height 23
click at [273, 141] on button "e" at bounding box center [276, 145] width 23 height 23
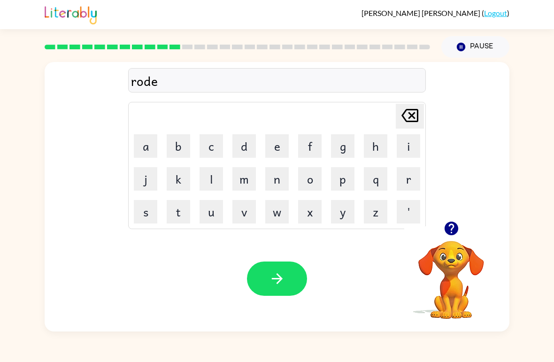
click at [247, 286] on div "Your browser must support playing .mp4 files to use Literably. Please try using…" at bounding box center [277, 279] width 465 height 106
click at [275, 255] on div "Your browser must support playing .mp4 files to use Literably. Please try using…" at bounding box center [277, 279] width 465 height 106
click at [267, 267] on button "button" at bounding box center [277, 279] width 60 height 34
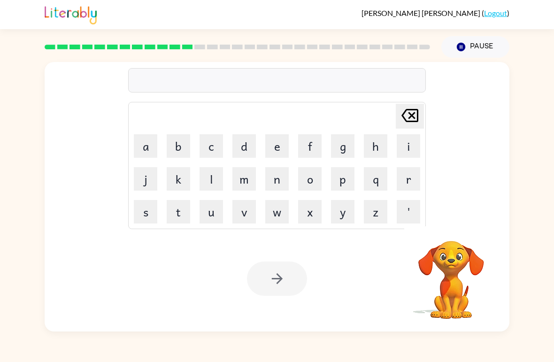
click at [214, 217] on button "u" at bounding box center [211, 211] width 23 height 23
click at [349, 174] on button "p" at bounding box center [342, 178] width 23 height 23
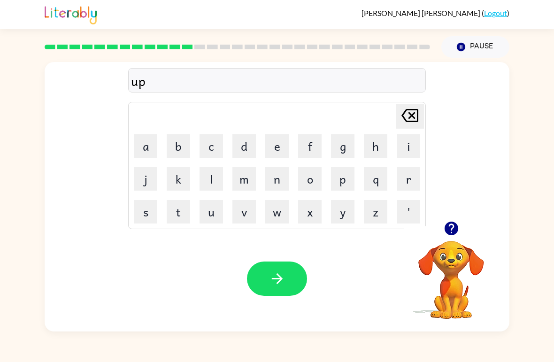
click at [347, 150] on button "g" at bounding box center [342, 145] width 23 height 23
click at [418, 179] on button "r" at bounding box center [408, 178] width 23 height 23
click at [143, 141] on button "a" at bounding box center [145, 145] width 23 height 23
click at [255, 147] on button "d" at bounding box center [243, 145] width 23 height 23
click at [284, 156] on button "e" at bounding box center [276, 145] width 23 height 23
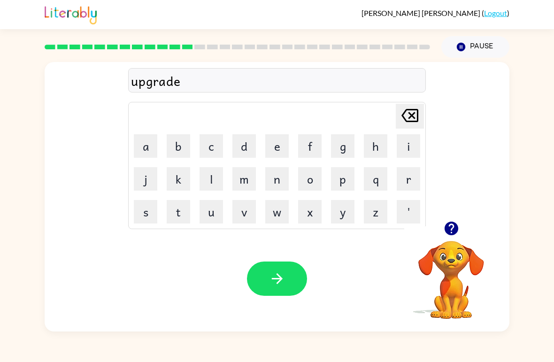
click at [281, 295] on button "button" at bounding box center [277, 279] width 60 height 34
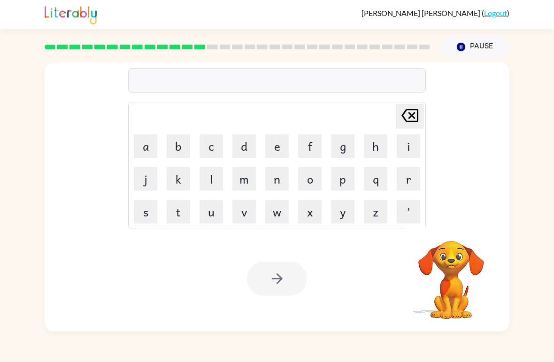
click at [247, 173] on button "m" at bounding box center [243, 178] width 23 height 23
click at [148, 139] on button "a" at bounding box center [145, 145] width 23 height 23
click at [253, 138] on button "d" at bounding box center [243, 145] width 23 height 23
click at [285, 176] on button "n" at bounding box center [276, 178] width 23 height 23
click at [288, 134] on td "e" at bounding box center [277, 146] width 32 height 32
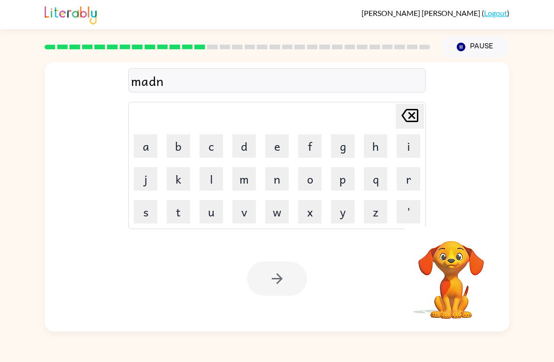
click at [286, 132] on td "e" at bounding box center [277, 146] width 32 height 32
click at [272, 151] on button "e" at bounding box center [276, 145] width 23 height 23
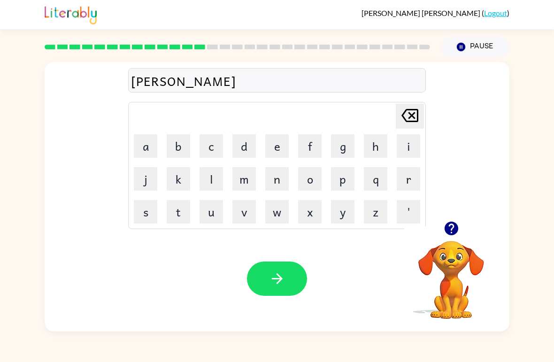
click at [144, 223] on button "s" at bounding box center [145, 211] width 23 height 23
click at [269, 279] on icon "button" at bounding box center [277, 278] width 16 height 16
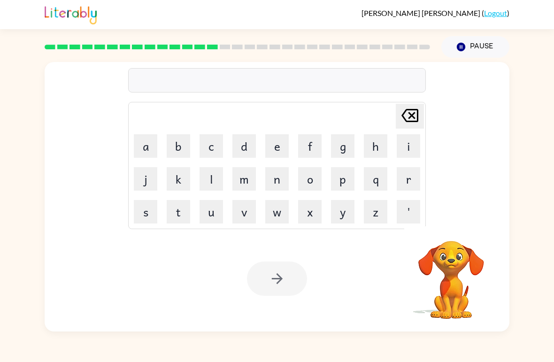
click at [179, 139] on button "b" at bounding box center [178, 145] width 23 height 23
click at [317, 176] on button "o" at bounding box center [309, 178] width 23 height 23
click at [274, 178] on button "n" at bounding box center [276, 178] width 23 height 23
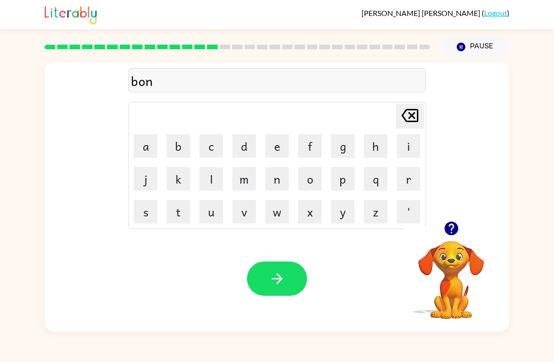
click at [206, 209] on button "u" at bounding box center [211, 211] width 23 height 23
click at [143, 211] on button "s" at bounding box center [145, 211] width 23 height 23
click at [266, 283] on button "button" at bounding box center [277, 279] width 60 height 34
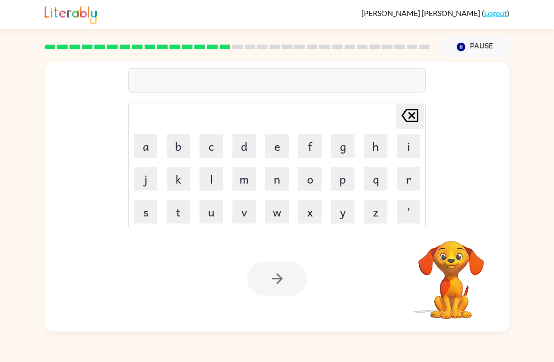
click at [149, 208] on button "s" at bounding box center [145, 211] width 23 height 23
click at [279, 207] on button "w" at bounding box center [276, 211] width 23 height 23
click at [144, 148] on button "a" at bounding box center [145, 145] width 23 height 23
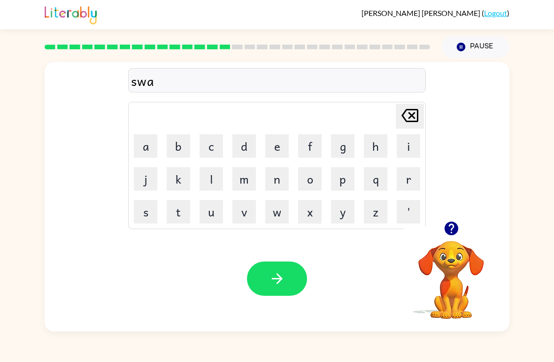
click at [7, 148] on div "swa Delete Delete last character input a b c d e f g h i j k l m n o p q r s t …" at bounding box center [277, 195] width 554 height 274
click at [401, 184] on button "r" at bounding box center [408, 178] width 23 height 23
click at [243, 171] on button "m" at bounding box center [243, 178] width 23 height 23
click at [288, 272] on button "button" at bounding box center [277, 279] width 60 height 34
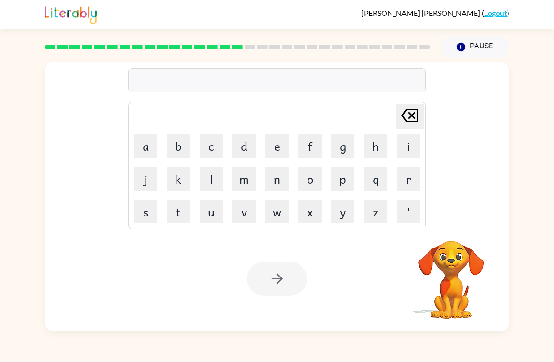
click at [413, 177] on button "r" at bounding box center [408, 178] width 23 height 23
click at [147, 138] on button "a" at bounding box center [145, 145] width 23 height 23
click at [237, 182] on button "m" at bounding box center [243, 178] width 23 height 23
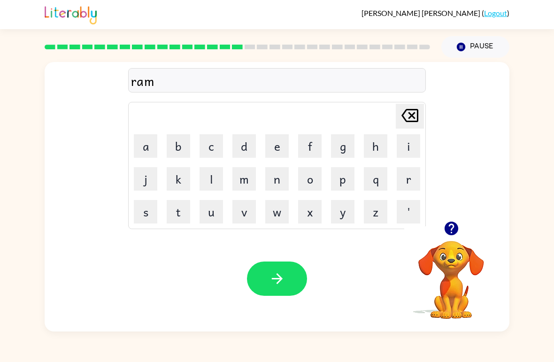
click at [270, 295] on button "button" at bounding box center [277, 279] width 60 height 34
click at [269, 295] on div at bounding box center [277, 279] width 60 height 34
click at [298, 264] on div at bounding box center [277, 279] width 60 height 34
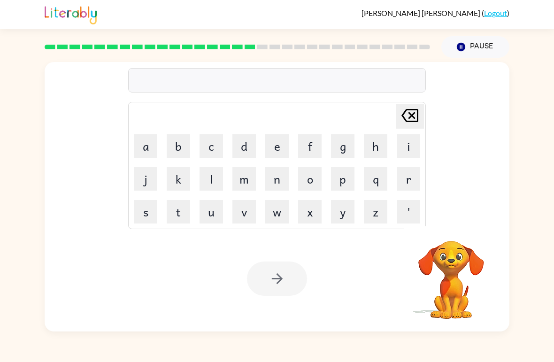
click at [177, 140] on button "b" at bounding box center [178, 145] width 23 height 23
click at [414, 184] on button "r" at bounding box center [408, 178] width 23 height 23
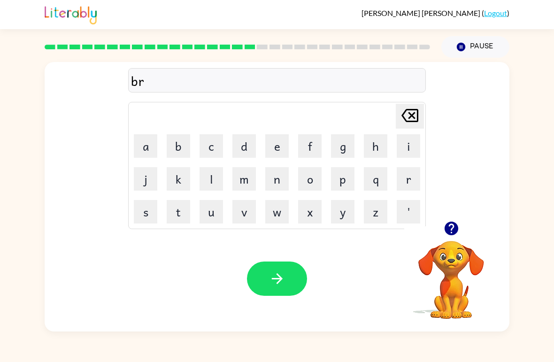
click at [415, 140] on button "i" at bounding box center [408, 145] width 23 height 23
click at [242, 178] on button "m" at bounding box center [243, 178] width 23 height 23
click at [416, 151] on button "i" at bounding box center [408, 145] width 23 height 23
click at [283, 175] on button "n" at bounding box center [276, 178] width 23 height 23
click at [342, 146] on button "g" at bounding box center [342, 145] width 23 height 23
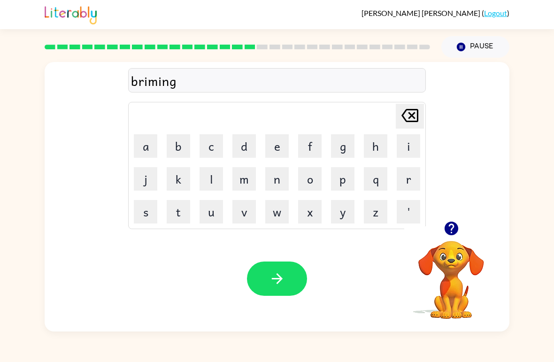
click at [269, 268] on button "button" at bounding box center [277, 279] width 60 height 34
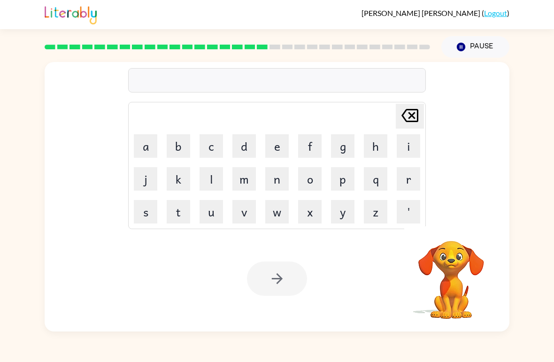
click at [461, 265] on video "Your browser must support playing .mp4 files to use Literably. Please try using…" at bounding box center [451, 273] width 94 height 94
click at [420, 171] on button "r" at bounding box center [408, 178] width 23 height 23
click at [419, 139] on button "i" at bounding box center [408, 145] width 23 height 23
click at [148, 207] on button "s" at bounding box center [145, 211] width 23 height 23
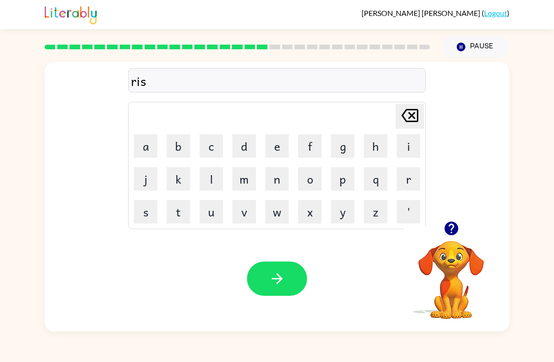
click at [173, 185] on button "k" at bounding box center [178, 178] width 23 height 23
click at [405, 137] on button "i" at bounding box center [408, 145] width 23 height 23
click at [274, 139] on button "e" at bounding box center [276, 145] width 23 height 23
click at [141, 214] on button "s" at bounding box center [145, 211] width 23 height 23
click at [183, 208] on button "t" at bounding box center [178, 211] width 23 height 23
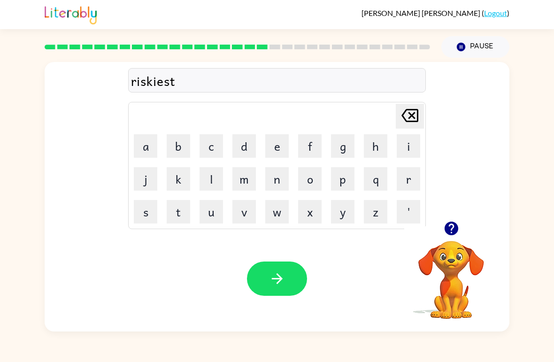
click at [282, 241] on div "Your browser must support playing .mp4 files to use Literably. Please try using…" at bounding box center [277, 279] width 465 height 106
click at [280, 276] on icon "button" at bounding box center [277, 278] width 16 height 16
click at [387, 59] on div at bounding box center [237, 47] width 397 height 33
click at [390, 90] on div at bounding box center [277, 80] width 298 height 24
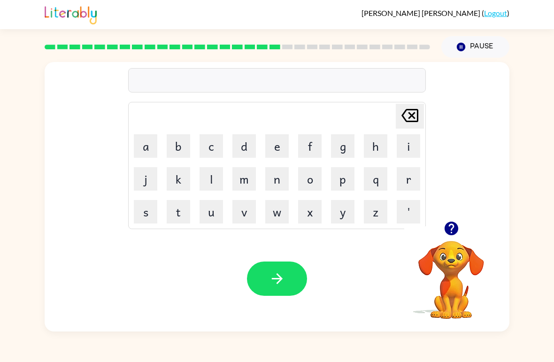
click at [370, 79] on div at bounding box center [277, 80] width 298 height 24
click at [463, 259] on video "Your browser must support playing .mp4 files to use Literably. Please try using…" at bounding box center [451, 273] width 94 height 94
click at [441, 237] on div at bounding box center [451, 228] width 94 height 24
click at [454, 219] on button "button" at bounding box center [452, 228] width 24 height 24
click at [456, 228] on video "Your browser must support playing .mp4 files to use Literably. Please try using…" at bounding box center [451, 273] width 94 height 94
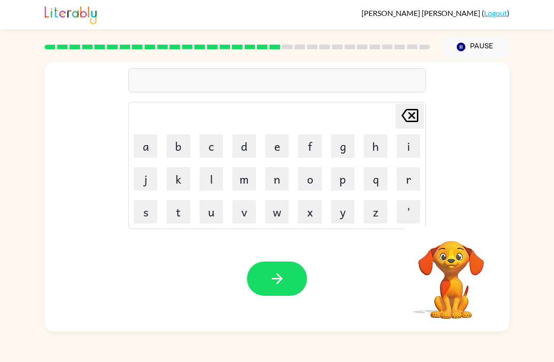
click at [139, 147] on button "a" at bounding box center [145, 145] width 23 height 23
click at [406, 183] on button "r" at bounding box center [408, 178] width 23 height 23
click at [215, 140] on button "c" at bounding box center [211, 145] width 23 height 23
click at [380, 147] on button "h" at bounding box center [375, 145] width 23 height 23
click at [284, 208] on button "w" at bounding box center [276, 211] width 23 height 23
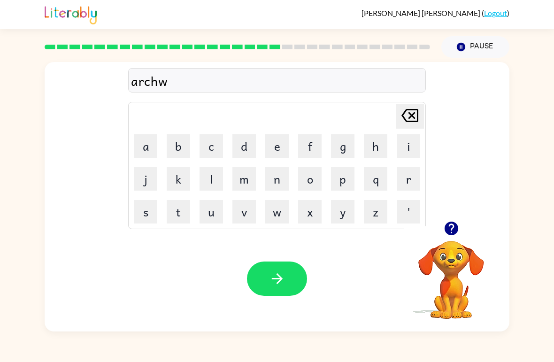
click at [148, 149] on button "a" at bounding box center [145, 145] width 23 height 23
click at [346, 211] on button "y" at bounding box center [342, 211] width 23 height 23
click at [259, 282] on button "button" at bounding box center [277, 279] width 60 height 34
click at [208, 174] on button "l" at bounding box center [211, 178] width 23 height 23
click at [208, 173] on button "l" at bounding box center [211, 178] width 23 height 23
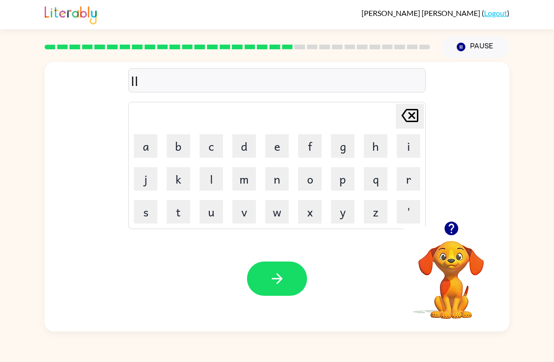
click at [310, 173] on button "o" at bounding box center [309, 178] width 23 height 23
click at [274, 212] on button "w" at bounding box center [276, 211] width 23 height 23
click at [280, 273] on icon "button" at bounding box center [277, 278] width 16 height 16
click at [450, 235] on icon "button" at bounding box center [451, 229] width 14 height 14
click at [140, 201] on button "s" at bounding box center [145, 211] width 23 height 23
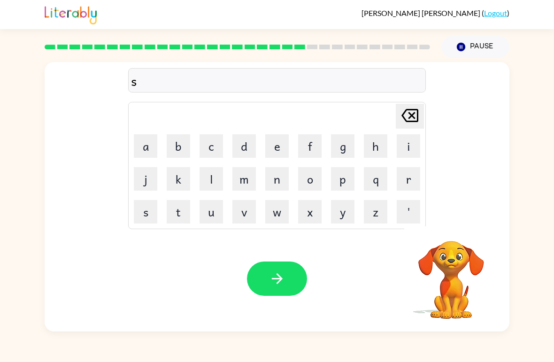
click at [279, 139] on button "e" at bounding box center [276, 145] width 23 height 23
click at [285, 181] on button "n" at bounding box center [276, 178] width 23 height 23
click at [183, 218] on button "t" at bounding box center [178, 211] width 23 height 23
click at [408, 142] on button "i" at bounding box center [408, 145] width 23 height 23
click at [353, 168] on button "p" at bounding box center [342, 178] width 23 height 23
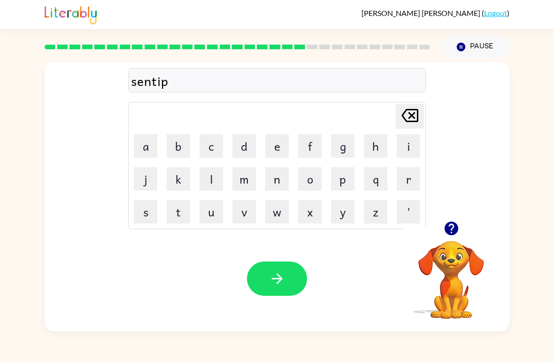
click at [274, 141] on button "e" at bounding box center [276, 145] width 23 height 23
click at [273, 141] on button "e" at bounding box center [276, 145] width 23 height 23
click at [245, 132] on td "d" at bounding box center [244, 146] width 32 height 32
click at [227, 136] on table "[PERSON_NAME] last character input a b c d e f g h i j k l m n o p q r s t u v …" at bounding box center [277, 165] width 297 height 126
click at [254, 145] on button "d" at bounding box center [243, 145] width 23 height 23
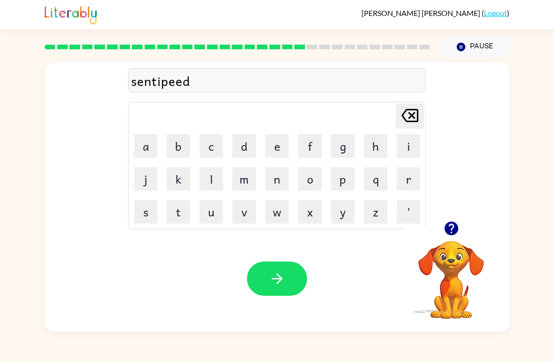
click at [278, 288] on button "button" at bounding box center [277, 279] width 60 height 34
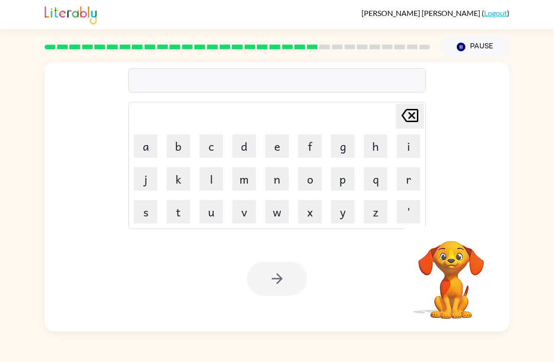
click at [141, 201] on button "s" at bounding box center [145, 211] width 23 height 23
click at [280, 145] on button "e" at bounding box center [276, 145] width 23 height 23
click at [141, 208] on button "s" at bounding box center [145, 211] width 23 height 23
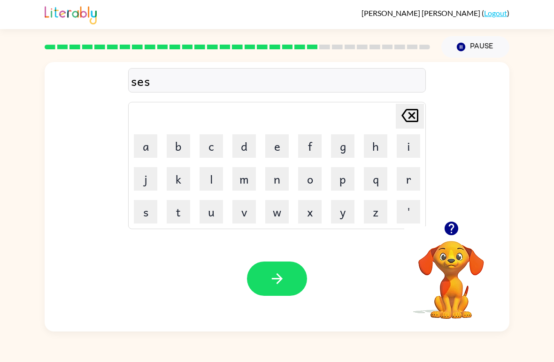
click at [180, 221] on button "t" at bounding box center [178, 211] width 23 height 23
click at [148, 150] on button "a" at bounding box center [145, 145] width 23 height 23
click at [283, 179] on button "n" at bounding box center [276, 178] width 23 height 23
click at [274, 146] on button "e" at bounding box center [276, 145] width 23 height 23
click at [286, 284] on button "button" at bounding box center [277, 279] width 60 height 34
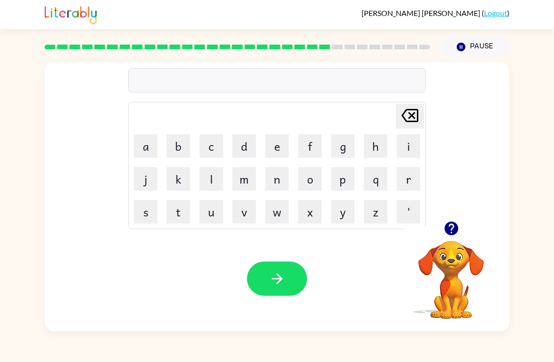
click at [306, 143] on button "f" at bounding box center [309, 145] width 23 height 23
click at [318, 179] on button "o" at bounding box center [309, 178] width 23 height 23
click at [399, 183] on button "r" at bounding box center [408, 178] width 23 height 23
click at [280, 216] on button "w" at bounding box center [276, 211] width 23 height 23
click at [147, 137] on button "a" at bounding box center [145, 145] width 23 height 23
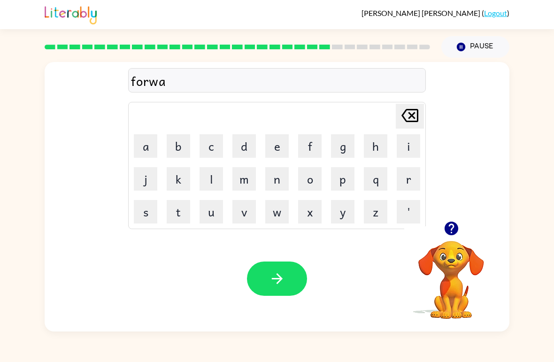
click at [397, 171] on button "r" at bounding box center [408, 178] width 23 height 23
click at [240, 138] on button "d" at bounding box center [243, 145] width 23 height 23
click at [299, 261] on div "Your browser must support playing .mp4 files to use Literably. Please try using…" at bounding box center [277, 279] width 465 height 106
click at [261, 281] on button "button" at bounding box center [277, 279] width 60 height 34
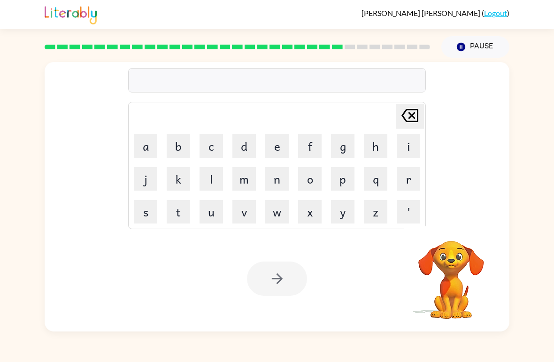
click at [415, 178] on button "r" at bounding box center [408, 178] width 23 height 23
click at [283, 136] on button "e" at bounding box center [276, 145] width 23 height 23
click at [208, 170] on button "l" at bounding box center [211, 178] width 23 height 23
click at [272, 145] on button "e" at bounding box center [276, 145] width 23 height 23
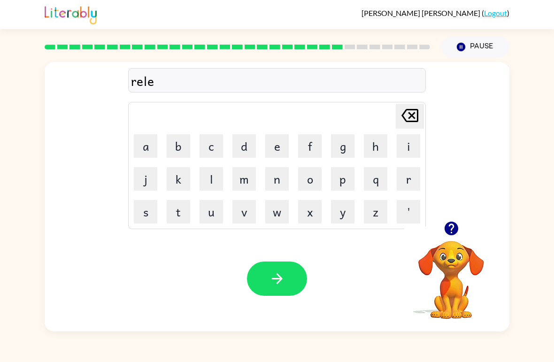
click at [180, 204] on button "t" at bounding box center [178, 211] width 23 height 23
click at [285, 138] on button "e" at bounding box center [276, 145] width 23 height 23
click at [245, 135] on button "d" at bounding box center [243, 145] width 23 height 23
click at [266, 258] on div "Your browser must support playing .mp4 files to use Literably. Please try using…" at bounding box center [277, 279] width 465 height 106
click at [261, 271] on button "button" at bounding box center [277, 279] width 60 height 34
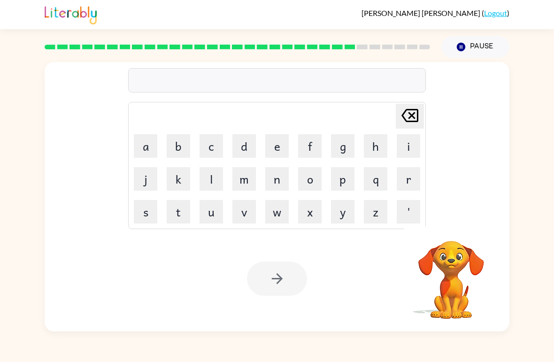
click at [349, 142] on button "g" at bounding box center [342, 145] width 23 height 23
click at [312, 183] on button "o" at bounding box center [309, 178] width 23 height 23
click at [185, 146] on button "b" at bounding box center [178, 145] width 23 height 23
click at [185, 145] on button "b" at bounding box center [178, 145] width 23 height 23
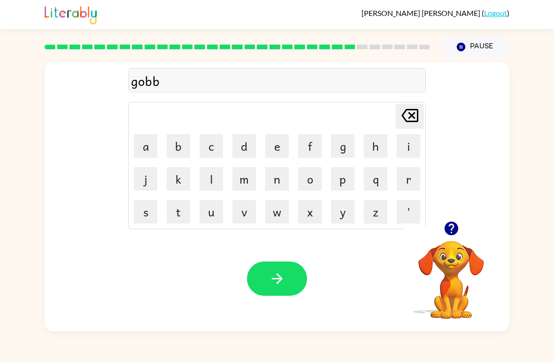
click at [207, 186] on button "l" at bounding box center [211, 178] width 23 height 23
click at [406, 136] on button "i" at bounding box center [408, 145] width 23 height 23
click at [282, 186] on button "n" at bounding box center [276, 178] width 23 height 23
click at [272, 271] on icon "button" at bounding box center [277, 278] width 16 height 16
click at [450, 227] on icon "button" at bounding box center [451, 229] width 14 height 14
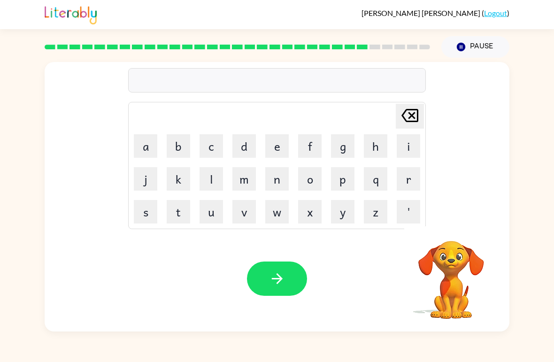
click at [221, 180] on button "l" at bounding box center [211, 178] width 23 height 23
click at [213, 214] on button "u" at bounding box center [211, 211] width 23 height 23
click at [251, 180] on button "m" at bounding box center [243, 178] width 23 height 23
click at [284, 139] on button "e" at bounding box center [276, 145] width 23 height 23
click at [405, 175] on button "r" at bounding box center [408, 178] width 23 height 23
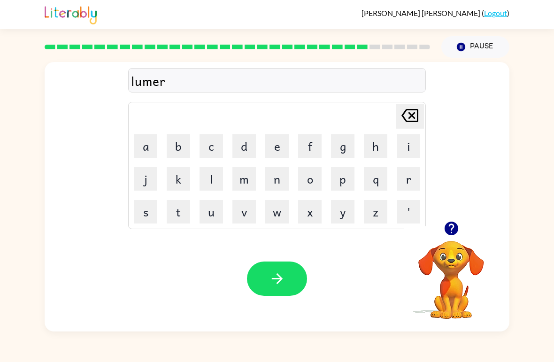
click at [143, 185] on button "j" at bounding box center [145, 178] width 23 height 23
click at [150, 145] on button "a" at bounding box center [145, 145] width 23 height 23
click at [213, 151] on button "c" at bounding box center [211, 145] width 23 height 23
click at [183, 183] on button "k" at bounding box center [178, 178] width 23 height 23
click at [271, 295] on button "button" at bounding box center [277, 279] width 60 height 34
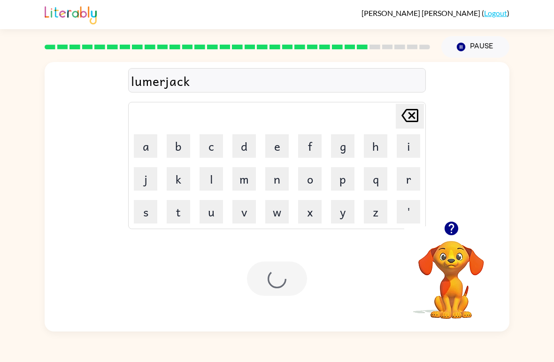
click at [293, 277] on div at bounding box center [277, 279] width 60 height 34
click at [342, 175] on button "p" at bounding box center [342, 178] width 23 height 23
click at [285, 145] on button "e" at bounding box center [276, 145] width 23 height 23
click at [405, 149] on button "i" at bounding box center [408, 145] width 23 height 23
click at [415, 178] on button "r" at bounding box center [408, 178] width 23 height 23
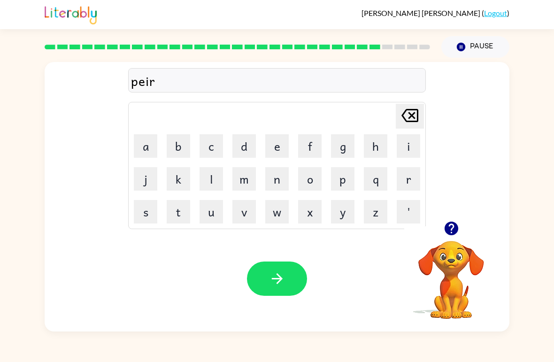
click at [212, 153] on button "c" at bounding box center [211, 145] width 23 height 23
click at [276, 141] on button "e" at bounding box center [276, 145] width 23 height 23
click at [279, 253] on div "Your browser must support playing .mp4 files to use Literably. Please try using…" at bounding box center [277, 279] width 465 height 106
click at [282, 274] on icon "button" at bounding box center [277, 278] width 16 height 16
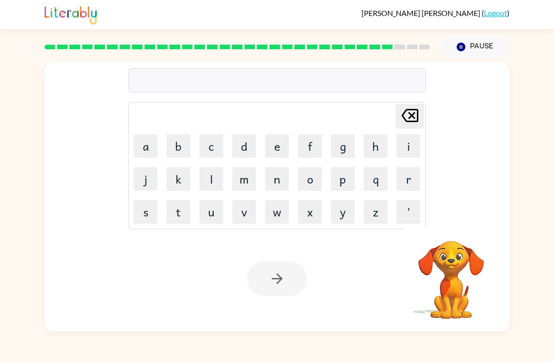
click at [179, 202] on button "t" at bounding box center [178, 211] width 23 height 23
click at [373, 141] on button "h" at bounding box center [375, 145] width 23 height 23
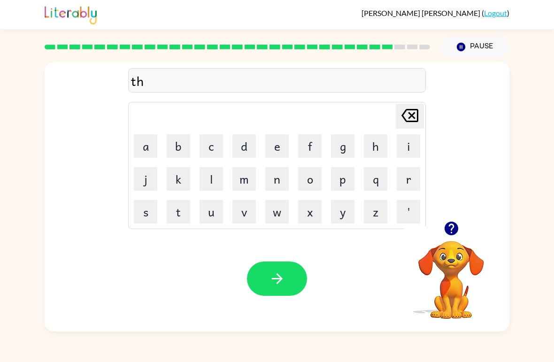
click at [373, 141] on button "h" at bounding box center [375, 145] width 23 height 23
click at [411, 108] on icon "[PERSON_NAME] last character input" at bounding box center [410, 115] width 23 height 23
click at [412, 142] on button "i" at bounding box center [408, 145] width 23 height 23
click at [280, 174] on button "n" at bounding box center [276, 178] width 23 height 23
click at [277, 269] on button "button" at bounding box center [277, 279] width 60 height 34
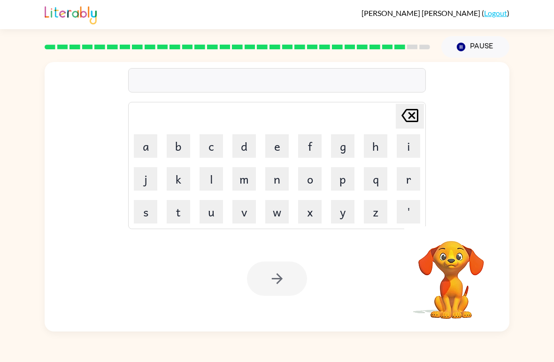
click at [146, 207] on button "s" at bounding box center [145, 211] width 23 height 23
click at [397, 145] on button "i" at bounding box center [408, 145] width 23 height 23
click at [209, 179] on button "l" at bounding box center [211, 178] width 23 height 23
click at [245, 215] on button "v" at bounding box center [243, 211] width 23 height 23
click at [280, 141] on button "e" at bounding box center [276, 145] width 23 height 23
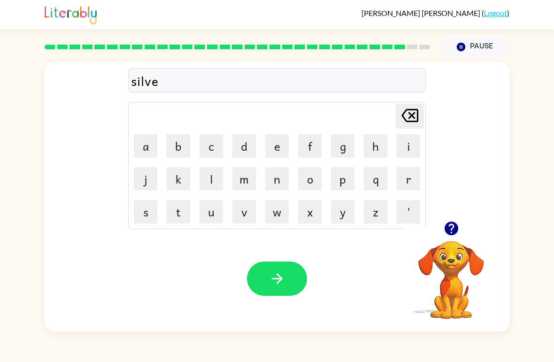
click at [407, 178] on button "r" at bounding box center [408, 178] width 23 height 23
click at [274, 207] on button "w" at bounding box center [276, 211] width 23 height 23
click at [151, 152] on button "a" at bounding box center [145, 145] width 23 height 23
click at [386, 179] on button "q" at bounding box center [375, 178] width 23 height 23
click at [418, 111] on icon at bounding box center [409, 115] width 17 height 13
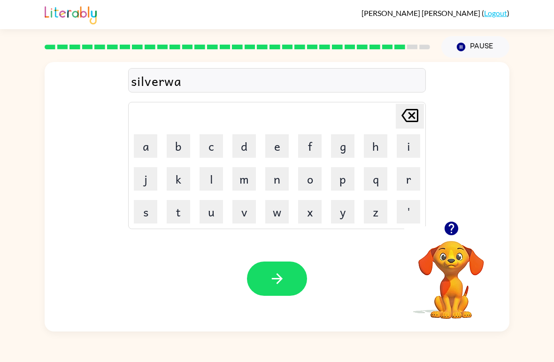
click at [409, 173] on button "r" at bounding box center [408, 178] width 23 height 23
click at [274, 152] on button "e" at bounding box center [276, 145] width 23 height 23
click at [275, 265] on button "button" at bounding box center [277, 279] width 60 height 34
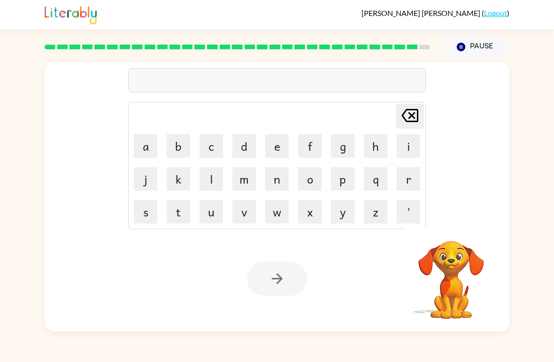
click at [205, 216] on button "u" at bounding box center [211, 211] width 23 height 23
click at [137, 150] on button "a" at bounding box center [145, 145] width 23 height 23
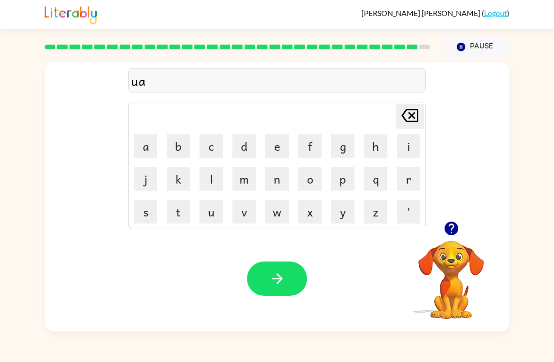
click at [409, 112] on icon "[PERSON_NAME] last character input" at bounding box center [410, 115] width 23 height 23
click at [279, 169] on button "n" at bounding box center [276, 178] width 23 height 23
click at [147, 154] on button "a" at bounding box center [145, 145] width 23 height 23
click at [318, 140] on button "f" at bounding box center [309, 145] width 23 height 23
click at [408, 177] on button "r" at bounding box center [408, 178] width 23 height 23
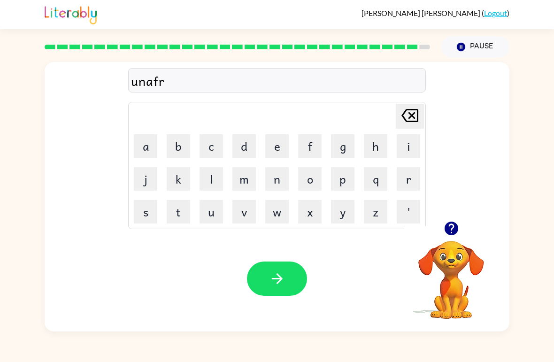
click at [409, 140] on button "i" at bounding box center [408, 145] width 23 height 23
click at [284, 143] on button "e" at bounding box center [276, 145] width 23 height 23
click at [240, 141] on button "d" at bounding box center [243, 145] width 23 height 23
click at [258, 271] on button "button" at bounding box center [277, 279] width 60 height 34
